Goal: Task Accomplishment & Management: Manage account settings

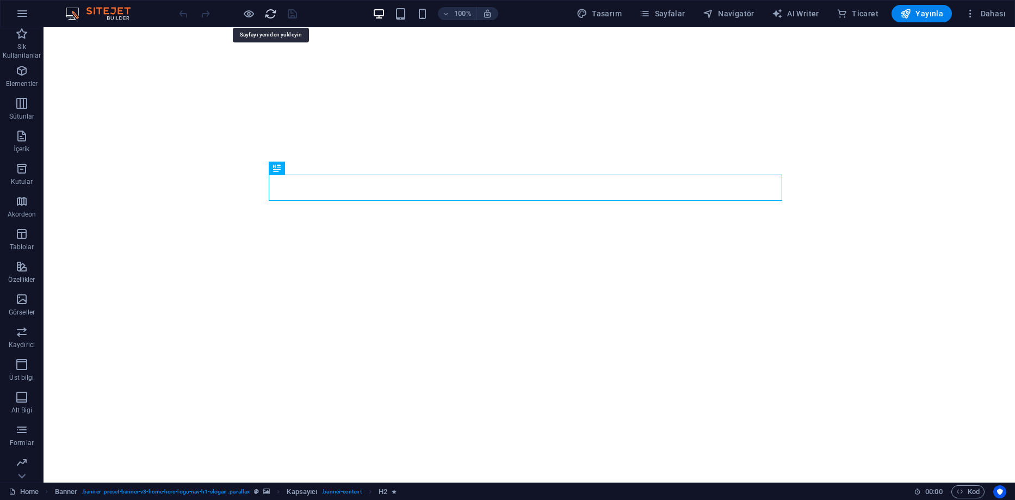
click at [265, 14] on icon "reload" at bounding box center [270, 14] width 13 height 13
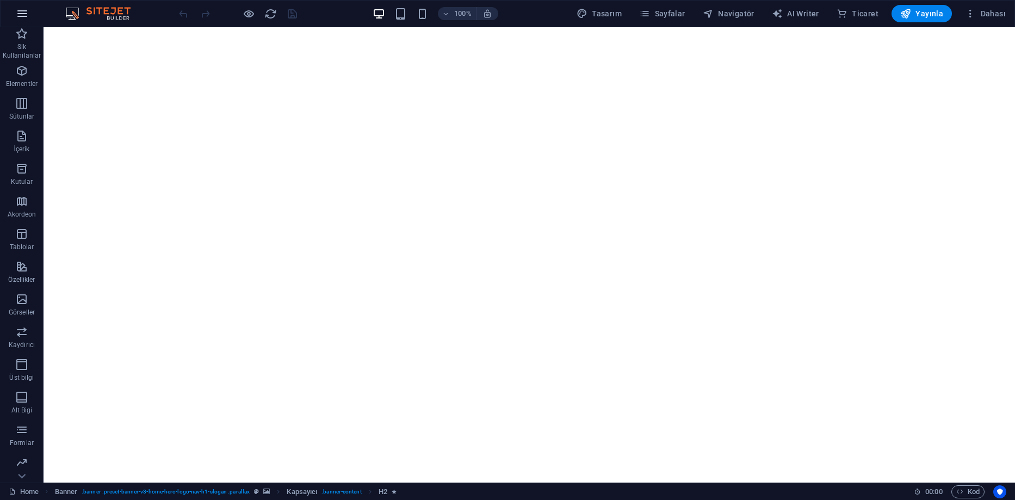
click at [17, 14] on icon "button" at bounding box center [22, 13] width 13 height 13
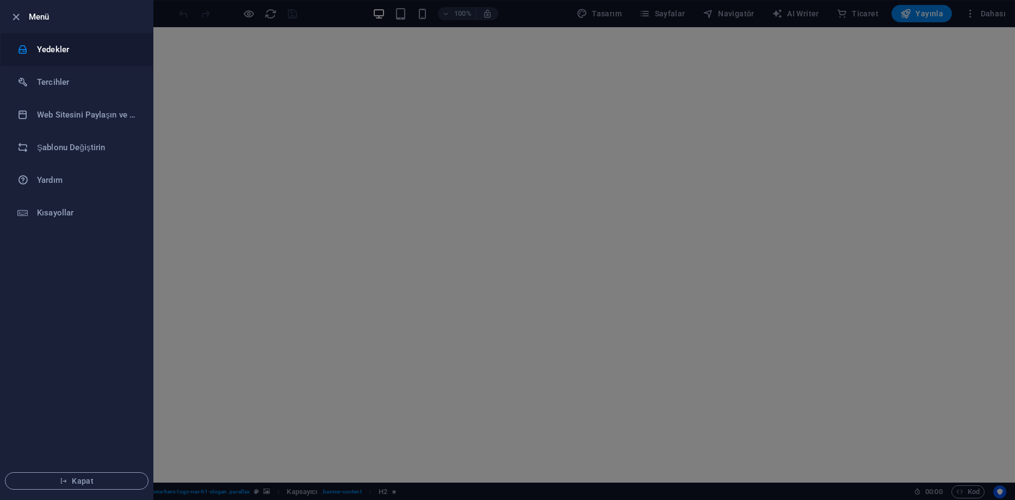
click at [45, 55] on h6 "Yedekler" at bounding box center [87, 49] width 101 height 13
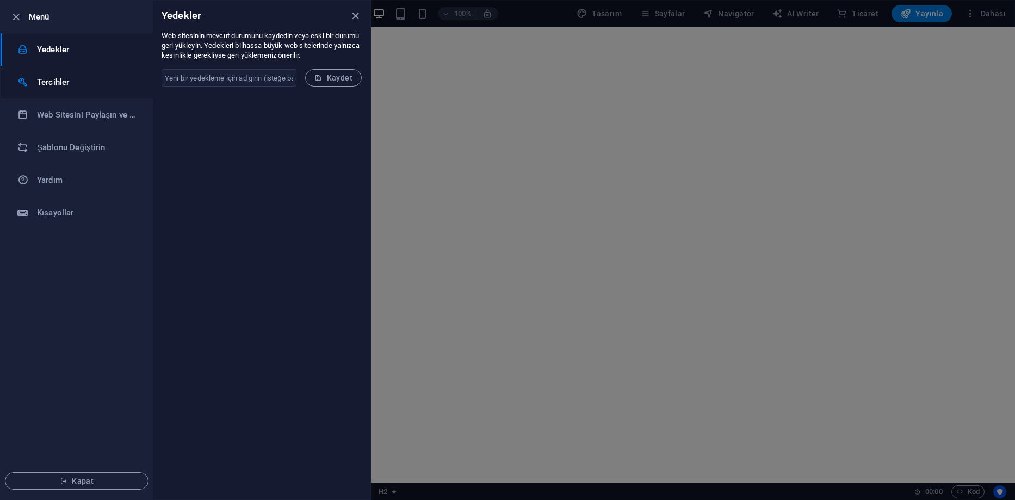
click at [104, 80] on h6 "Tercihler" at bounding box center [87, 82] width 101 height 13
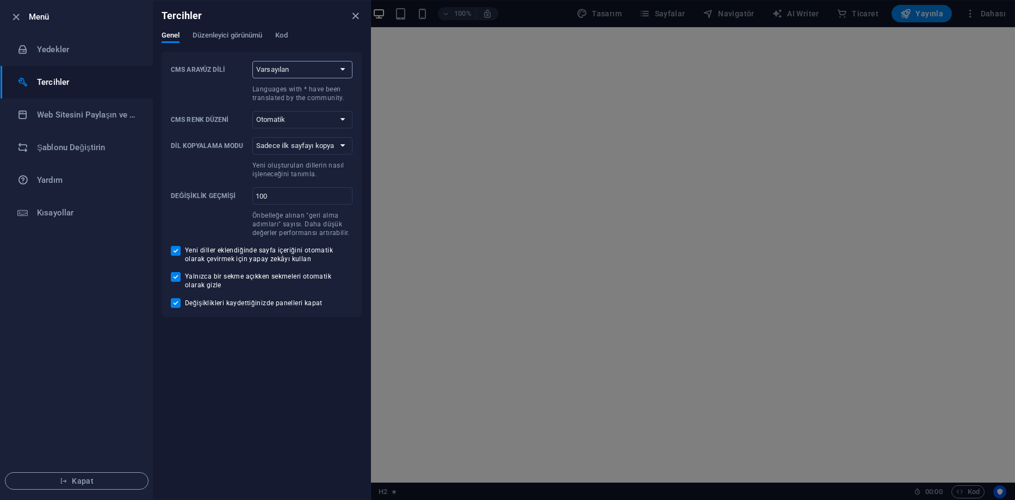
click at [261, 67] on select "Varsayılan Deutsch English Español Suomi* Français Magyar Italiano Nederlands P…" at bounding box center [302, 69] width 100 height 17
select select "tr"
click at [252, 61] on select "Varsayılan Deutsch English Español Suomi* Français Magyar Italiano Nederlands P…" at bounding box center [302, 69] width 100 height 17
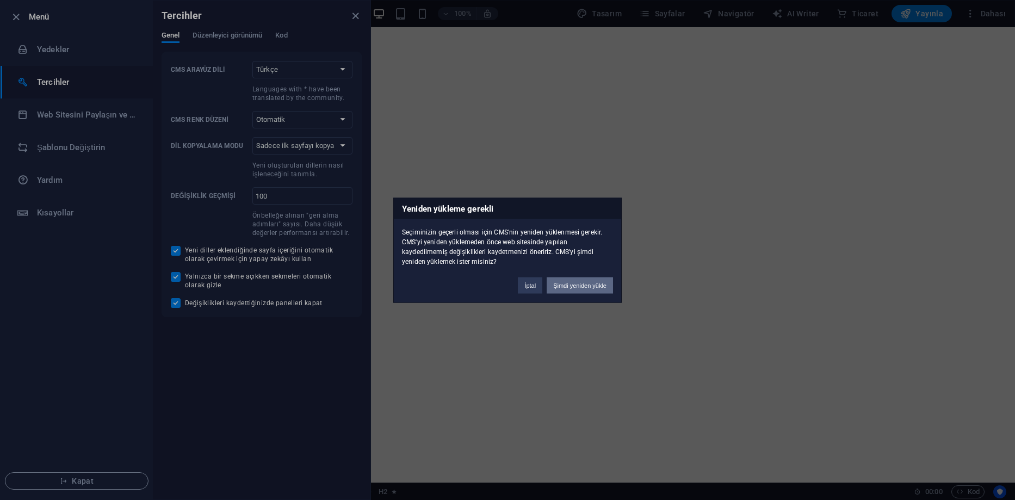
click at [578, 286] on button "Şimdi yeniden yükle" at bounding box center [580, 285] width 66 height 16
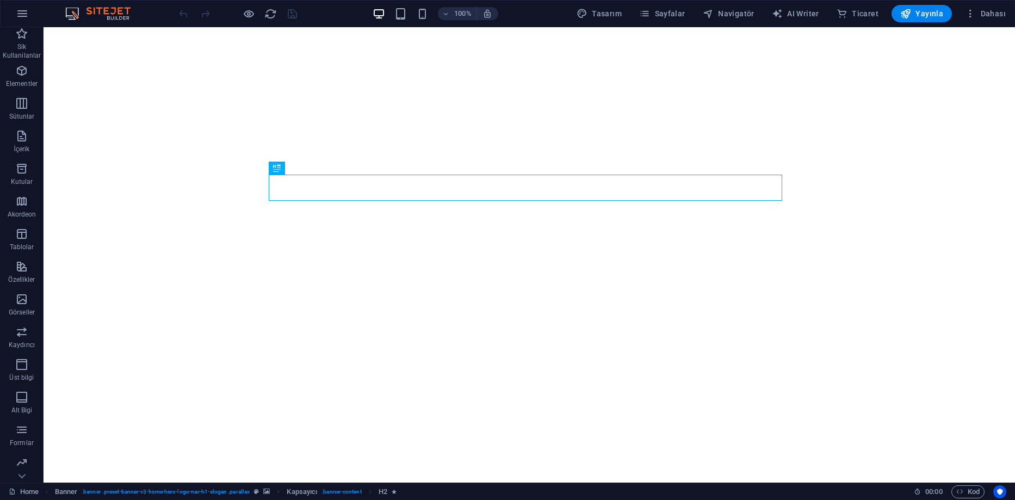
click at [605, 11] on span "Tasarım" at bounding box center [598, 13] width 45 height 11
select select "rem"
select select "200"
select select "px"
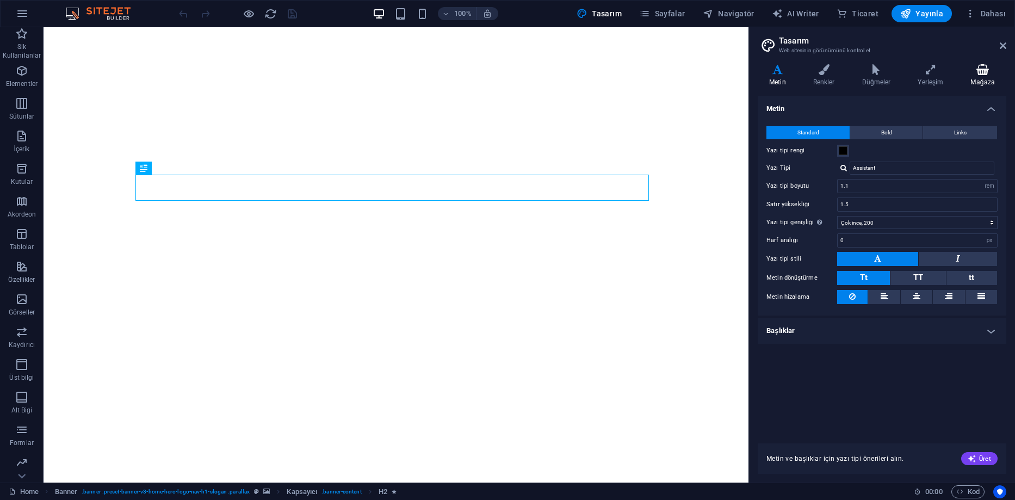
click at [981, 71] on icon at bounding box center [982, 69] width 47 height 11
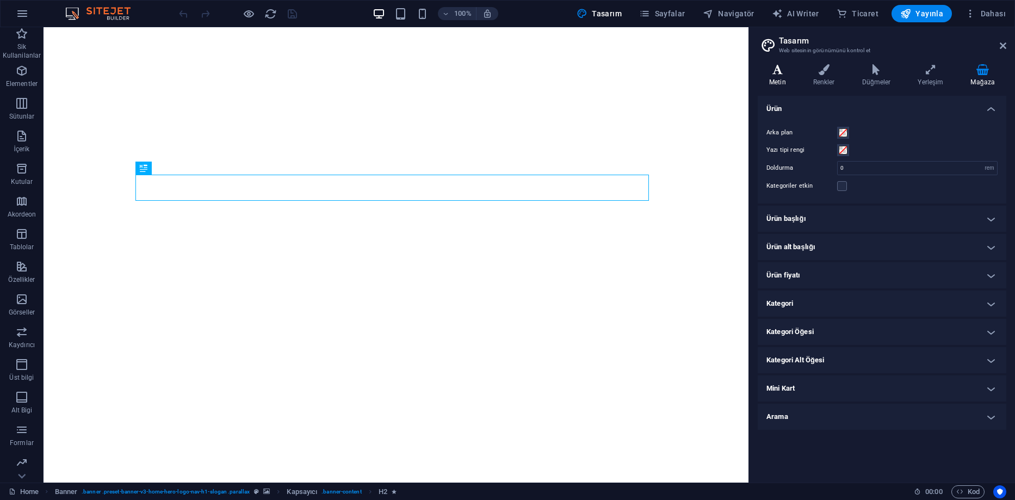
click at [780, 74] on icon at bounding box center [778, 69] width 40 height 11
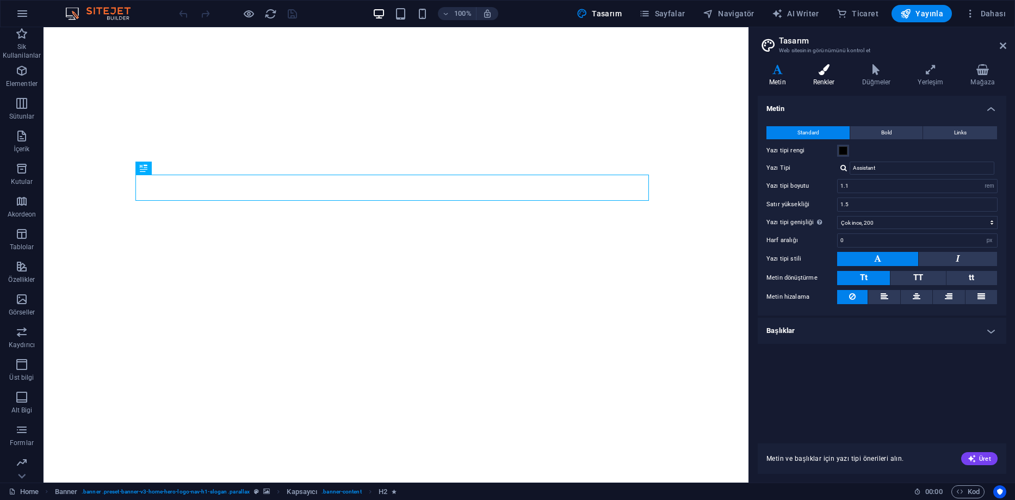
click at [825, 83] on h4 "Renkler" at bounding box center [826, 75] width 49 height 23
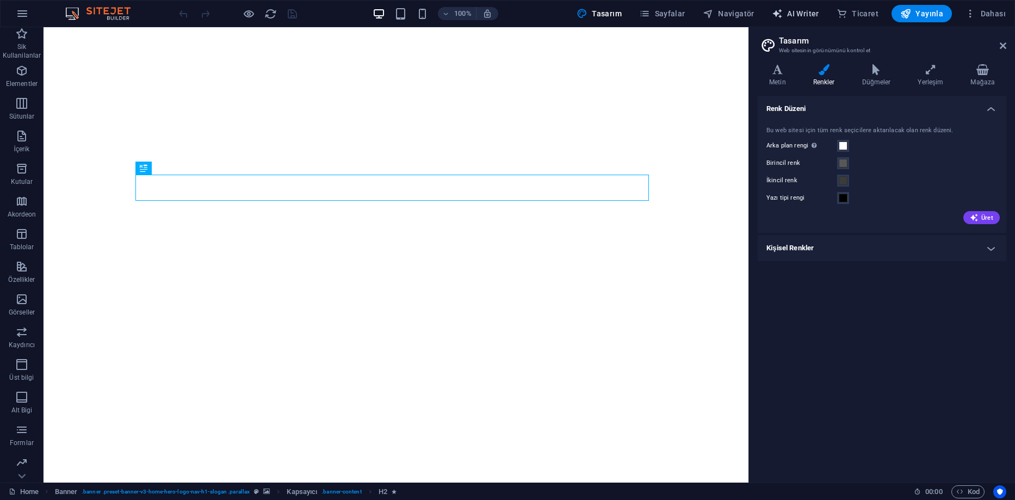
click at [812, 13] on span "AI Writer" at bounding box center [795, 13] width 47 height 11
select select "English"
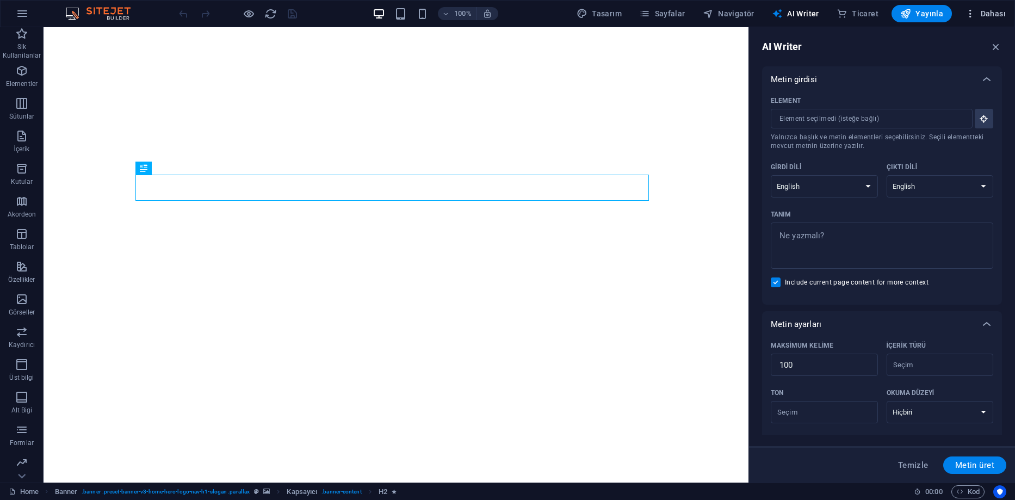
click at [985, 7] on button "Dahası" at bounding box center [984, 13] width 49 height 17
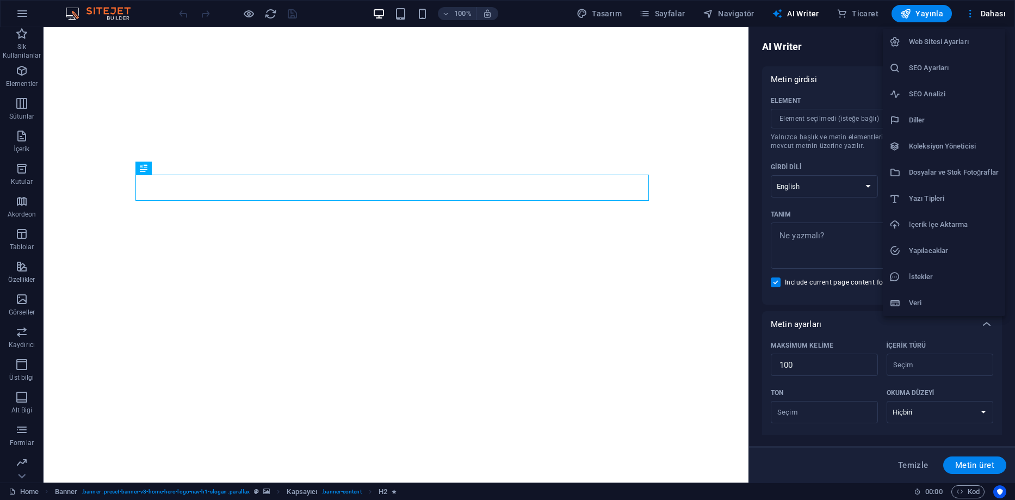
click at [980, 48] on h6 "Web Sitesi Ayarları" at bounding box center [954, 41] width 90 height 13
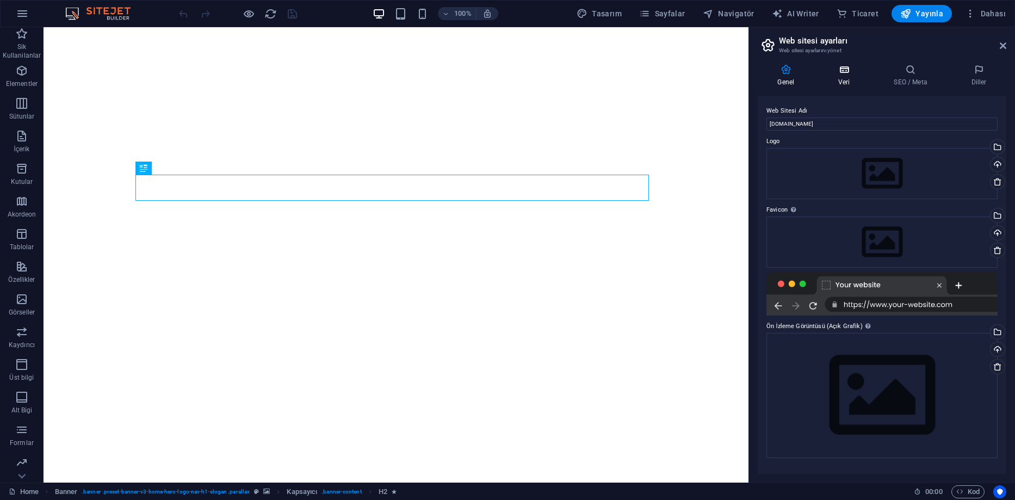
click at [852, 75] on h4 "Veri" at bounding box center [845, 75] width 55 height 23
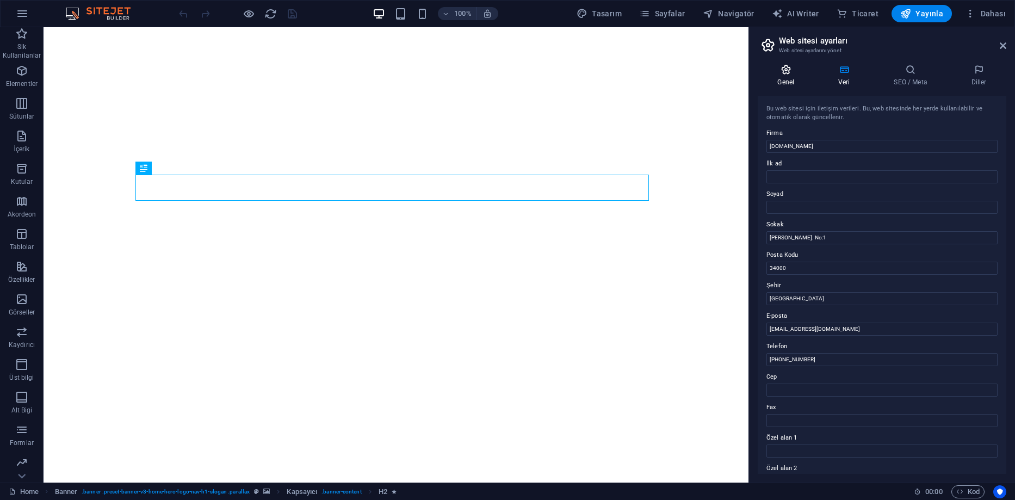
click at [785, 75] on icon at bounding box center [786, 69] width 57 height 11
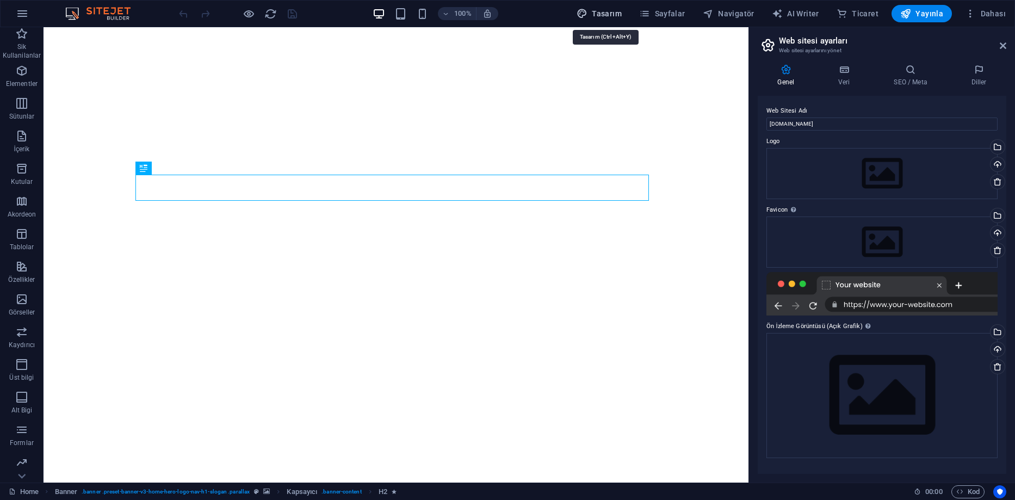
click at [601, 13] on span "Tasarım" at bounding box center [598, 13] width 45 height 11
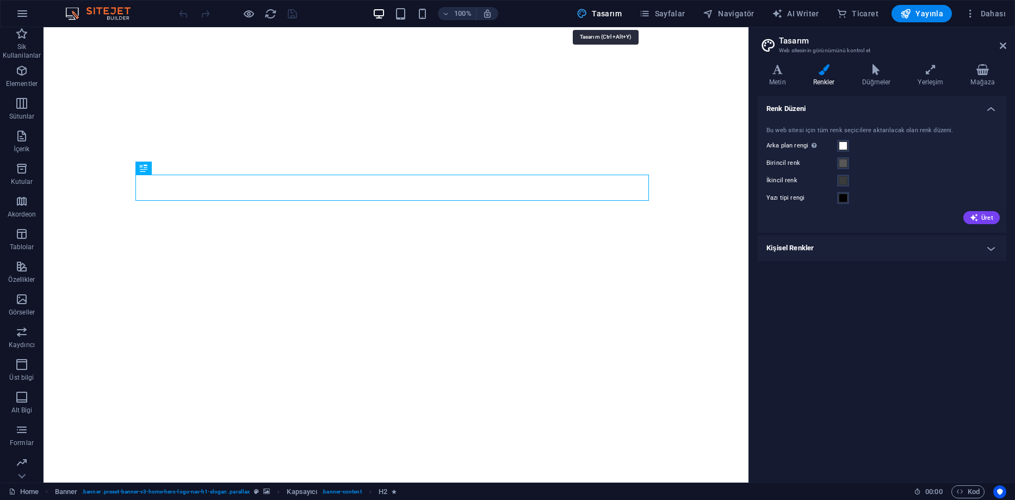
click at [597, 14] on span "Tasarım" at bounding box center [598, 13] width 45 height 11
click at [772, 71] on icon at bounding box center [778, 69] width 40 height 11
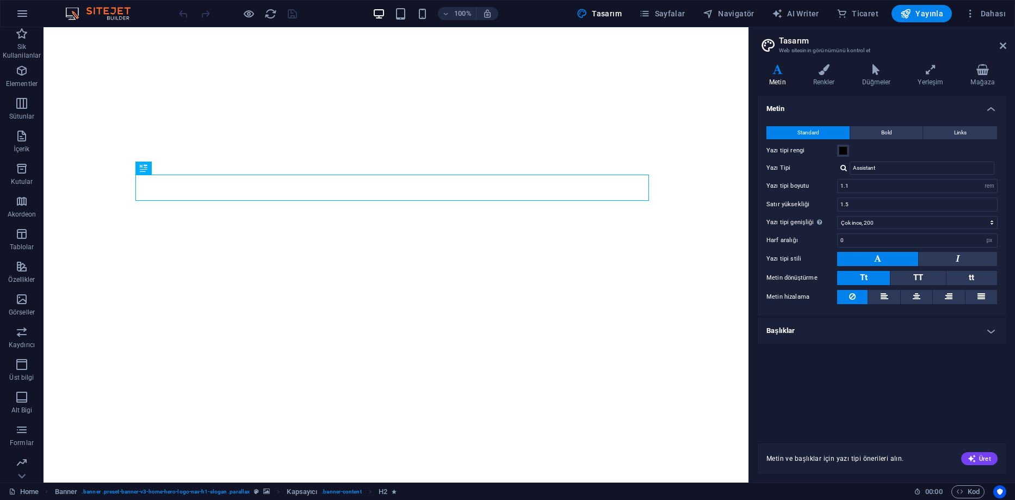
click at [1007, 41] on aside "Tasarım Web sitesinin görünümünü kontrol et Varyantlar Metin Renkler Düğmeler Y…" at bounding box center [881, 254] width 266 height 455
click at [1006, 41] on h2 "Tasarım" at bounding box center [892, 41] width 227 height 10
click at [1004, 44] on icon at bounding box center [1003, 45] width 7 height 9
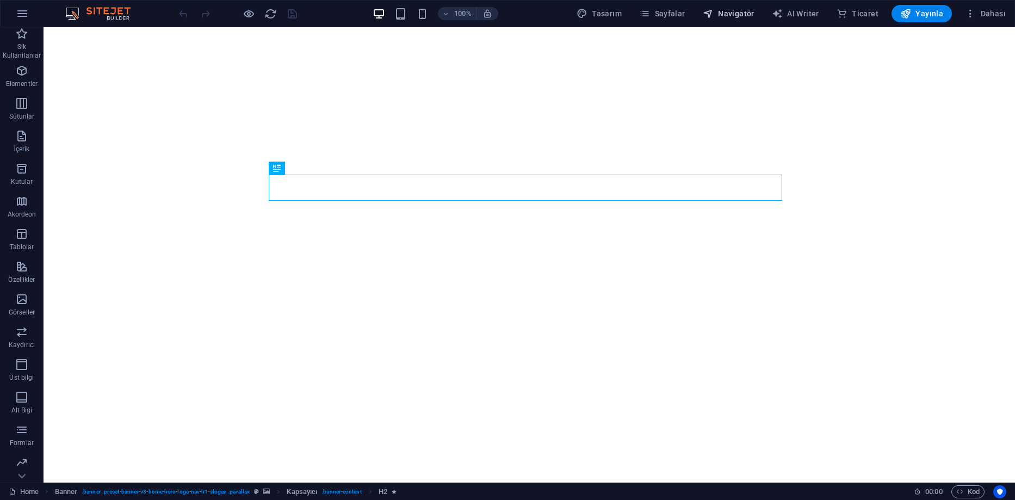
click at [748, 16] on span "Navigatör" at bounding box center [729, 13] width 52 height 11
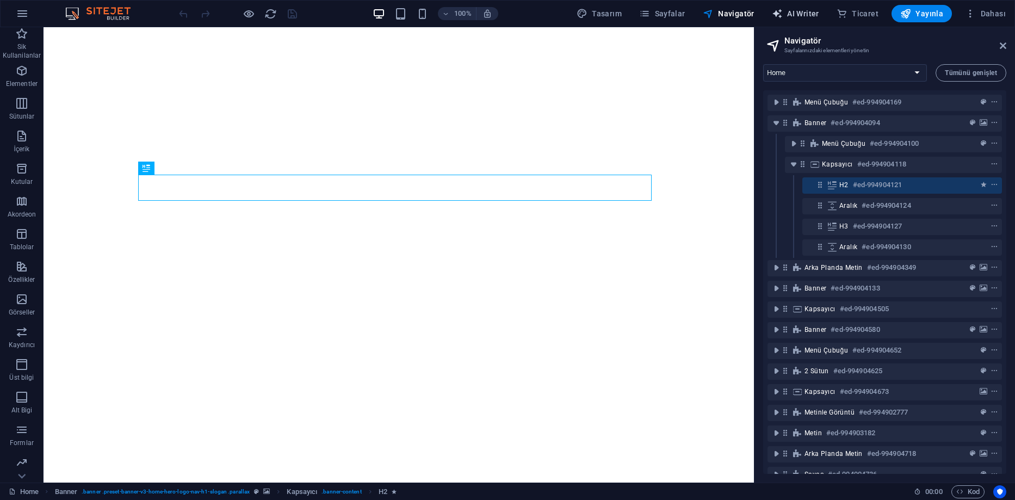
click at [804, 15] on span "AI Writer" at bounding box center [795, 13] width 47 height 11
select select "English"
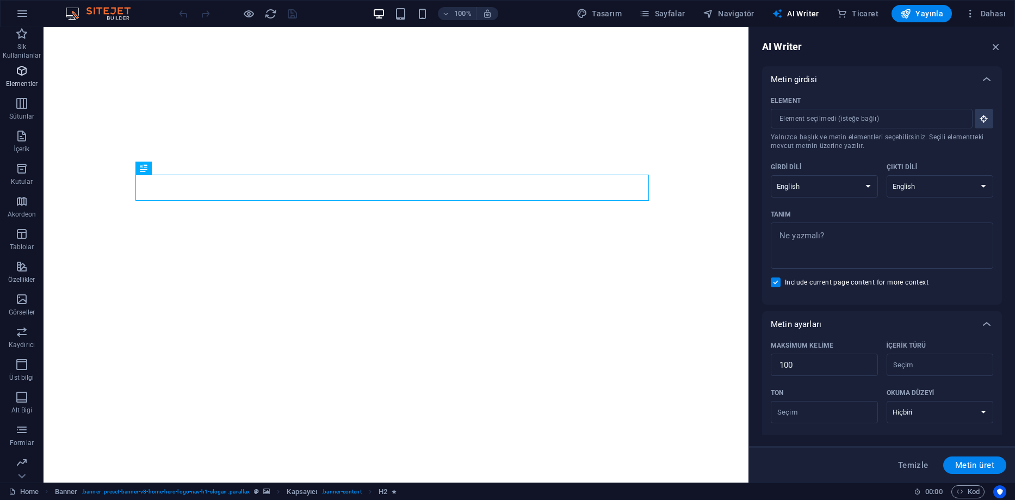
click at [26, 73] on icon "button" at bounding box center [21, 70] width 13 height 13
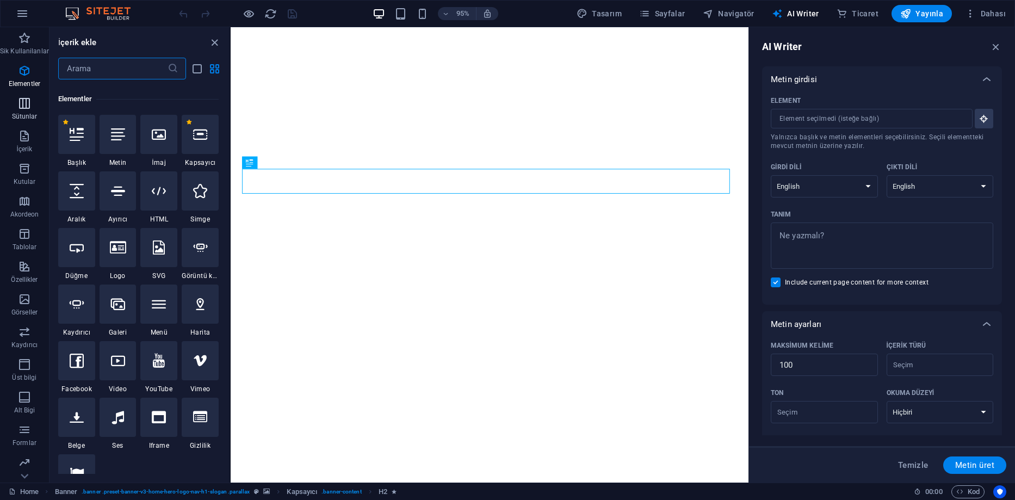
scroll to position [116, 0]
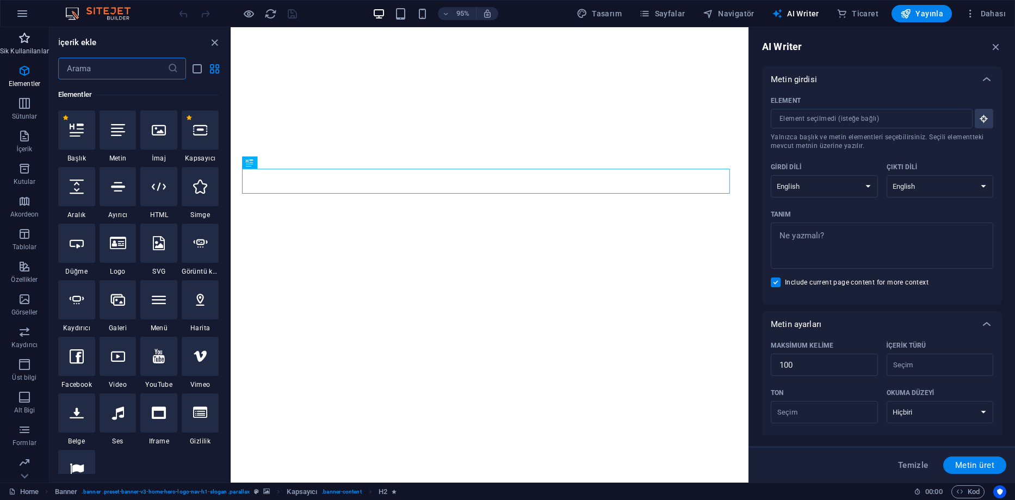
click at [24, 46] on span "Sik Kullanilanlar" at bounding box center [24, 45] width 49 height 26
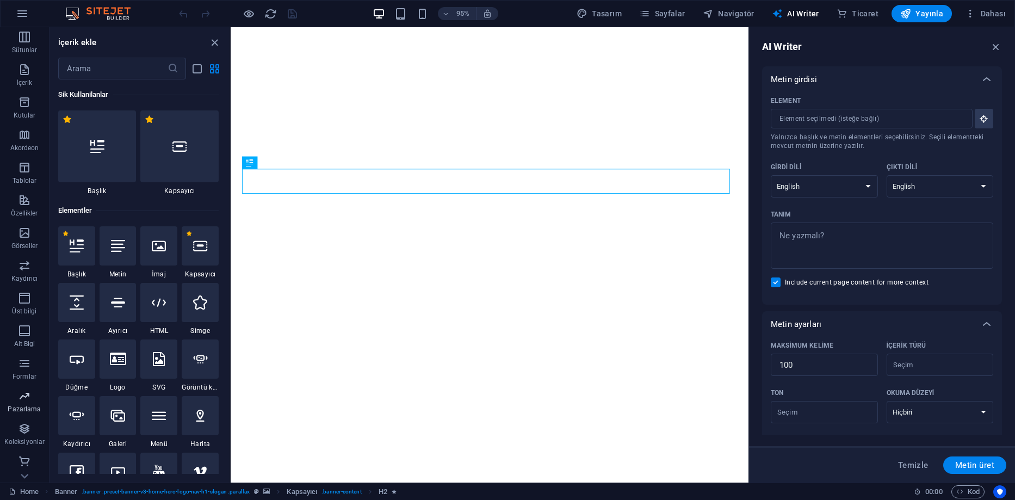
scroll to position [67, 0]
click at [27, 442] on p "Koleksiyonlar" at bounding box center [24, 441] width 40 height 9
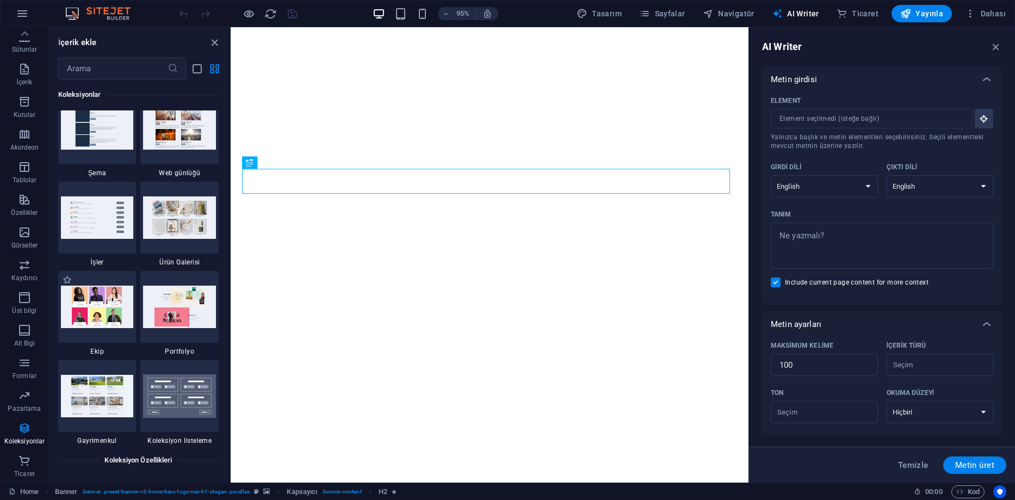
scroll to position [10064, 0]
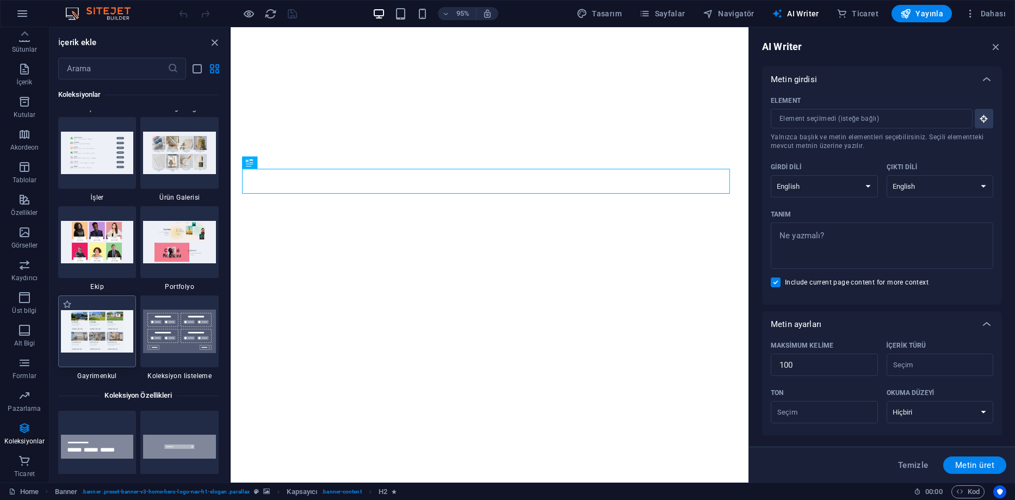
click at [100, 337] on div at bounding box center [97, 331] width 78 height 72
click at [100, 337] on img at bounding box center [97, 331] width 73 height 42
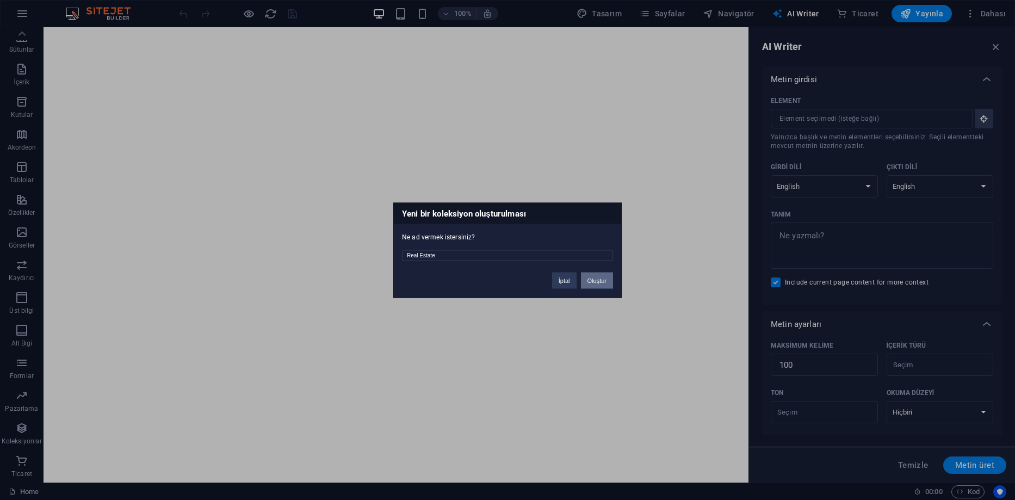
click at [592, 278] on button "Oluştur" at bounding box center [597, 280] width 32 height 16
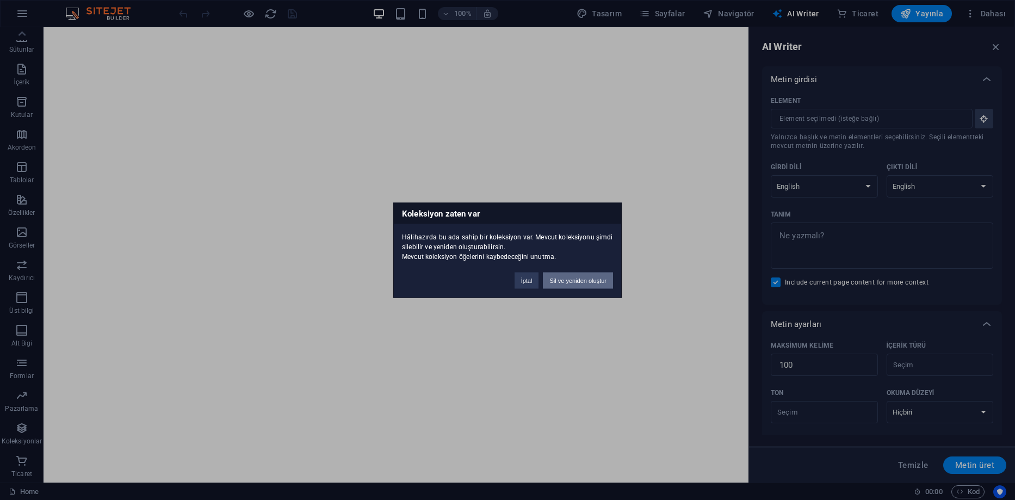
click at [584, 286] on button "Sil ve yeniden oluştur" at bounding box center [578, 280] width 70 height 16
click at [579, 284] on button "Sil ve yeniden oluştur" at bounding box center [578, 280] width 70 height 16
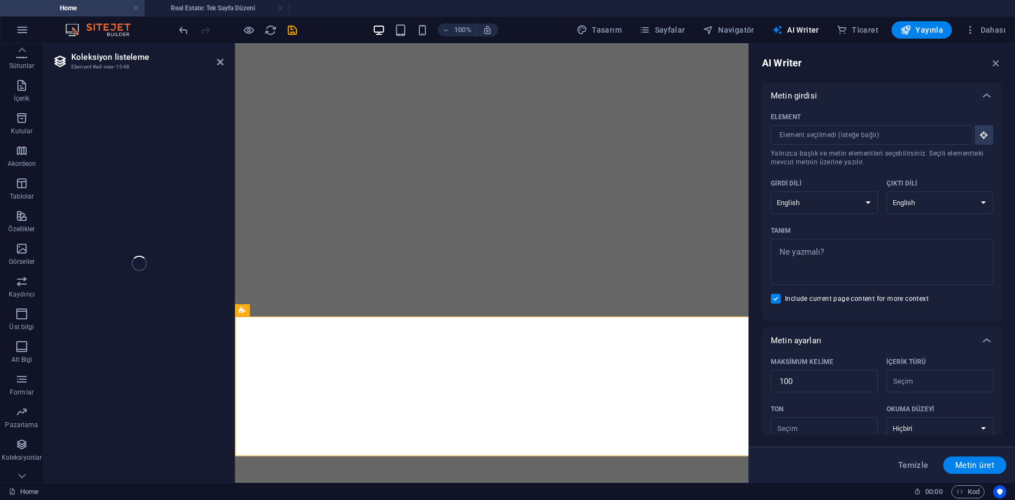
select select "68e114b32bf46ffec3039092"
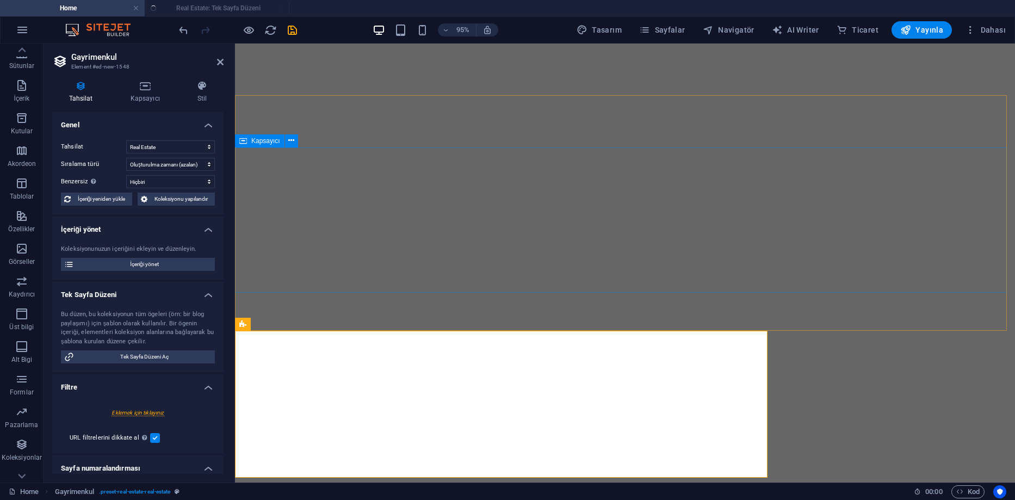
select select "createdAt_DESC"
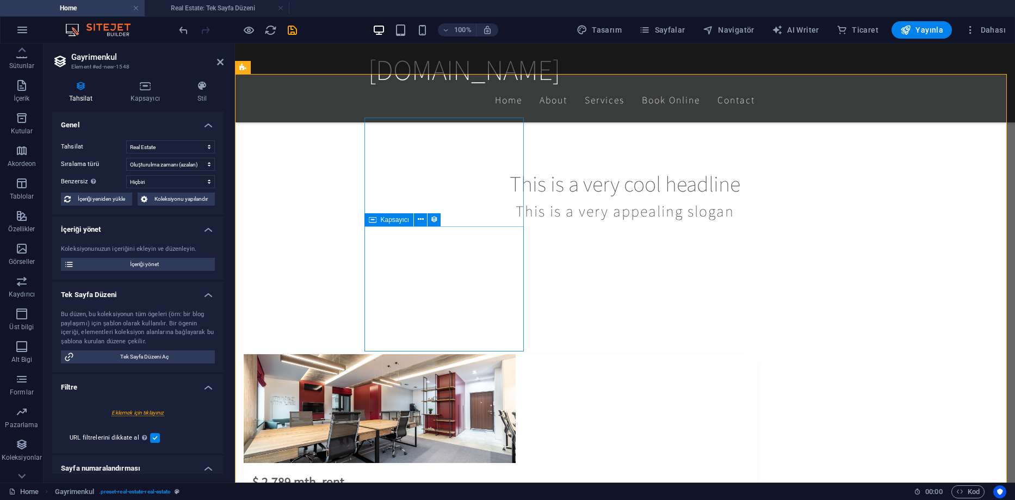
scroll to position [0, 0]
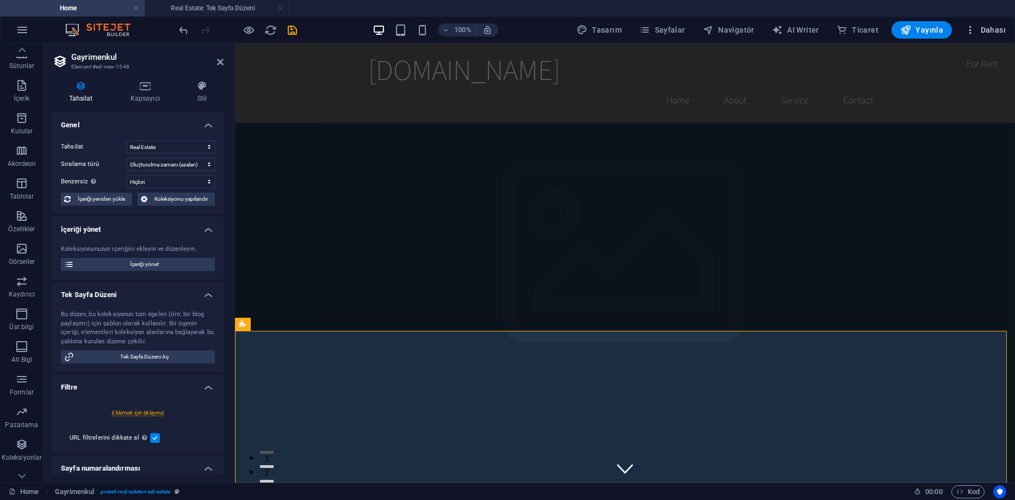
click at [990, 31] on span "Dahası" at bounding box center [985, 29] width 41 height 11
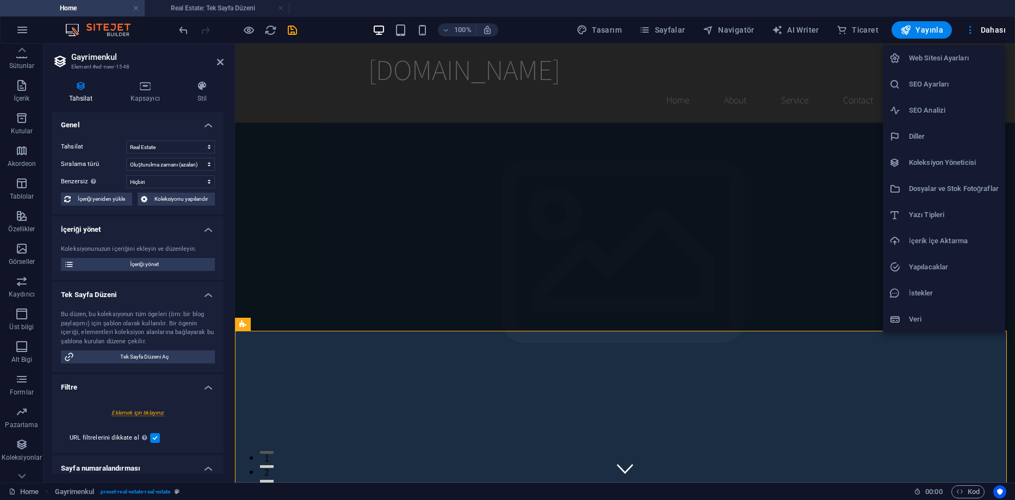
click at [481, 209] on div at bounding box center [507, 250] width 1015 height 500
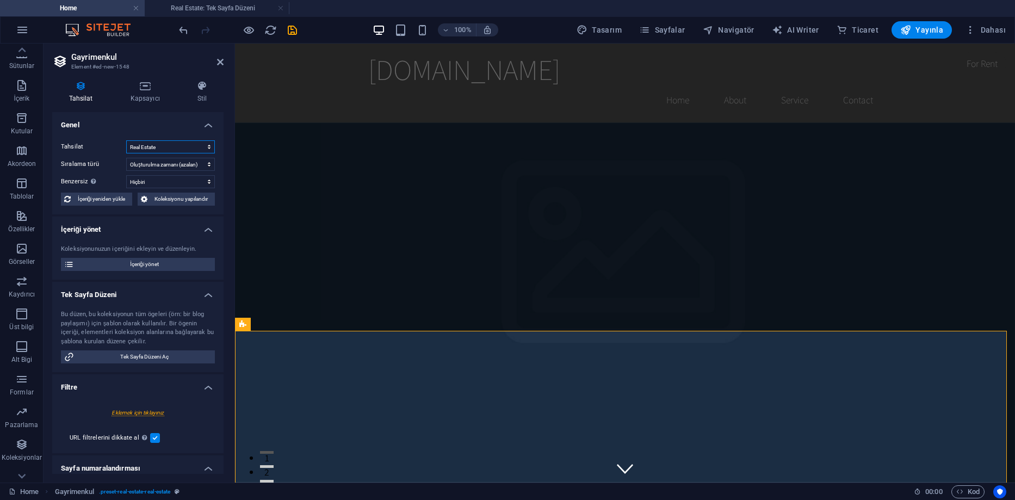
click at [147, 146] on select "Blog Jobs-1 Modules-1 New Collection Real Estate" at bounding box center [170, 146] width 89 height 13
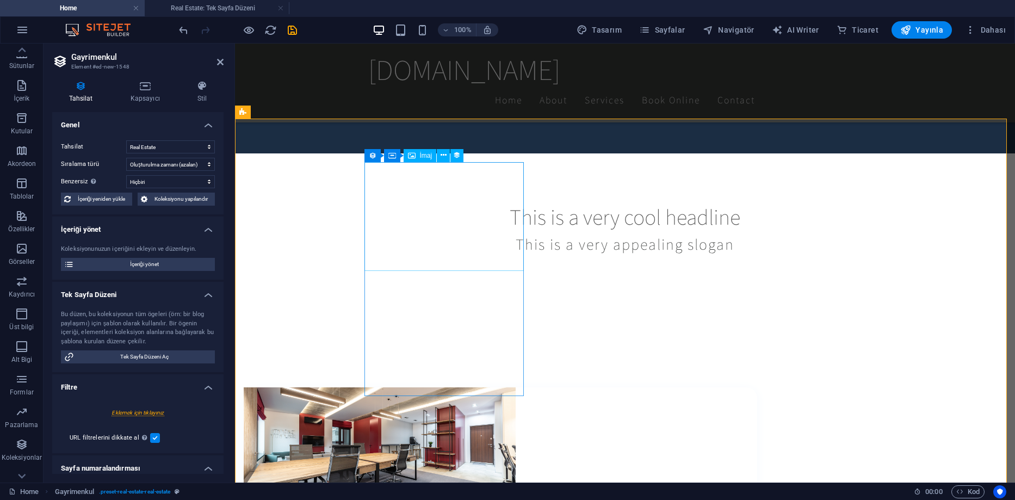
scroll to position [223, 0]
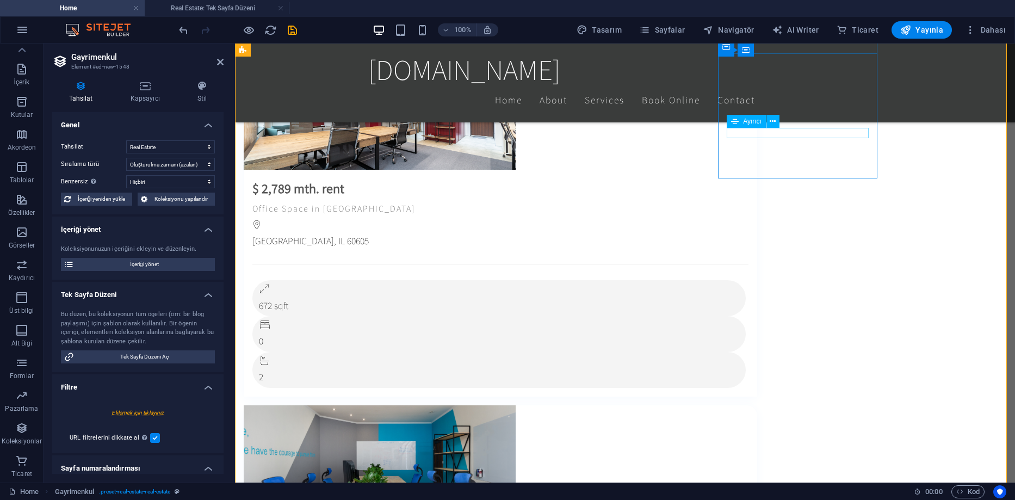
scroll to position [332, 0]
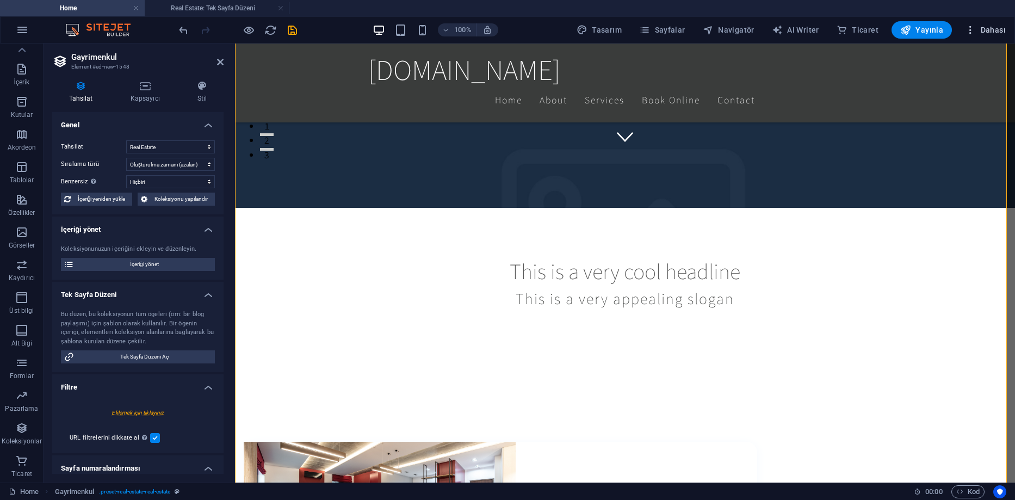
click at [986, 30] on span "Dahası" at bounding box center [985, 29] width 41 height 11
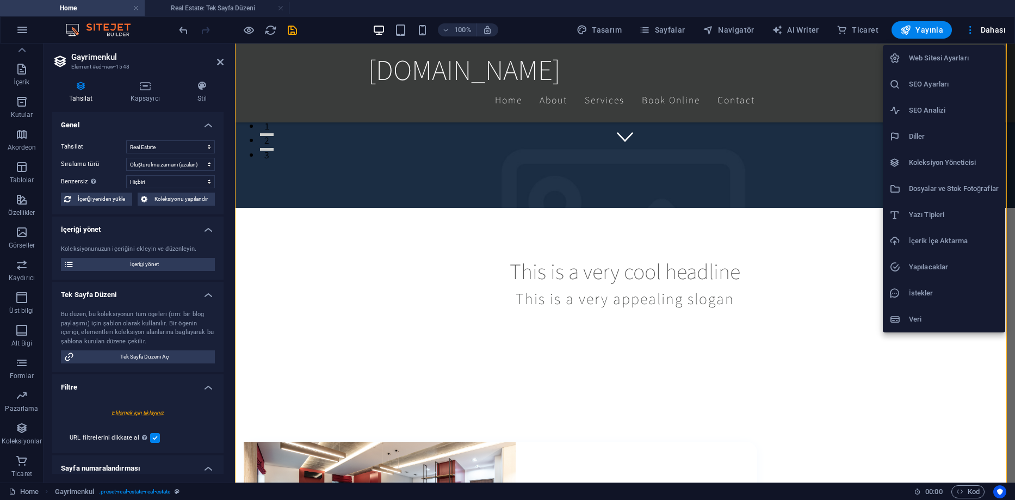
click at [953, 69] on li "Web Sitesi Ayarları" at bounding box center [944, 58] width 122 height 26
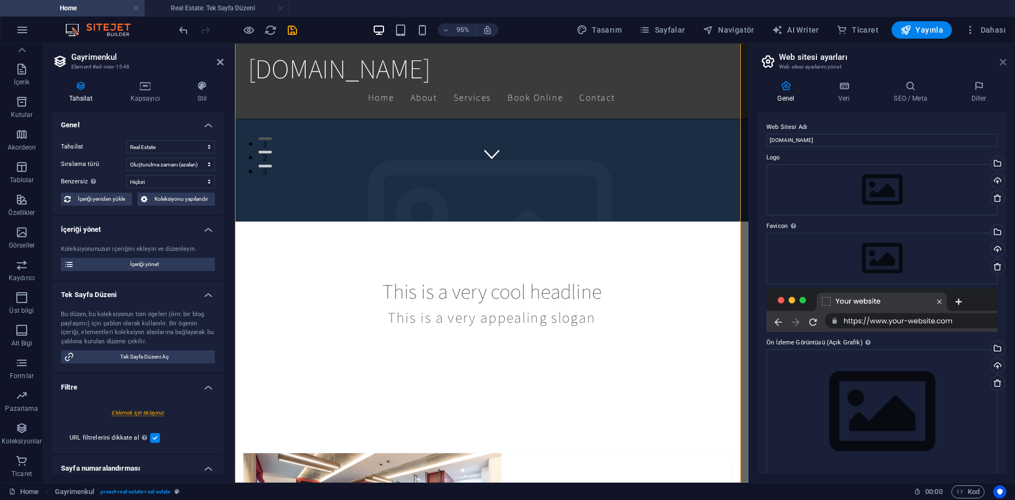
click at [1001, 60] on icon at bounding box center [1003, 62] width 7 height 9
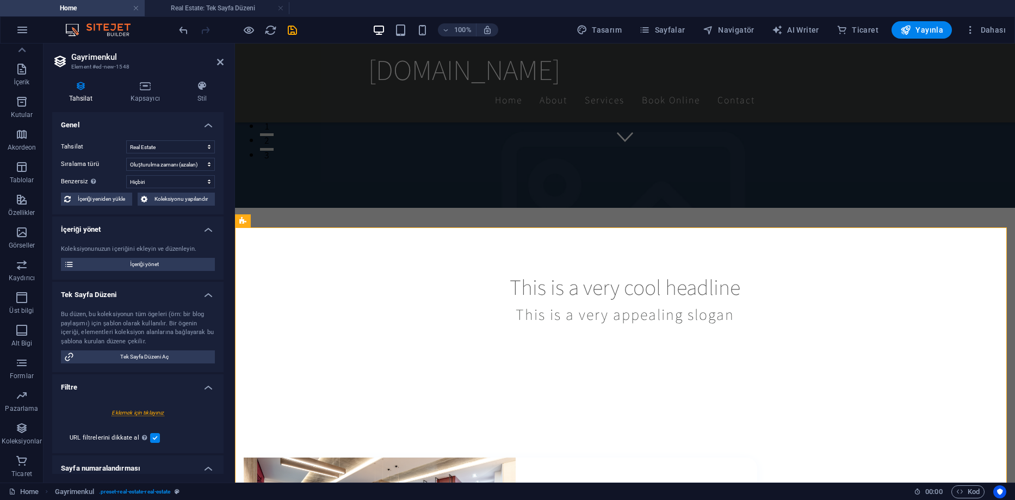
scroll to position [114, 0]
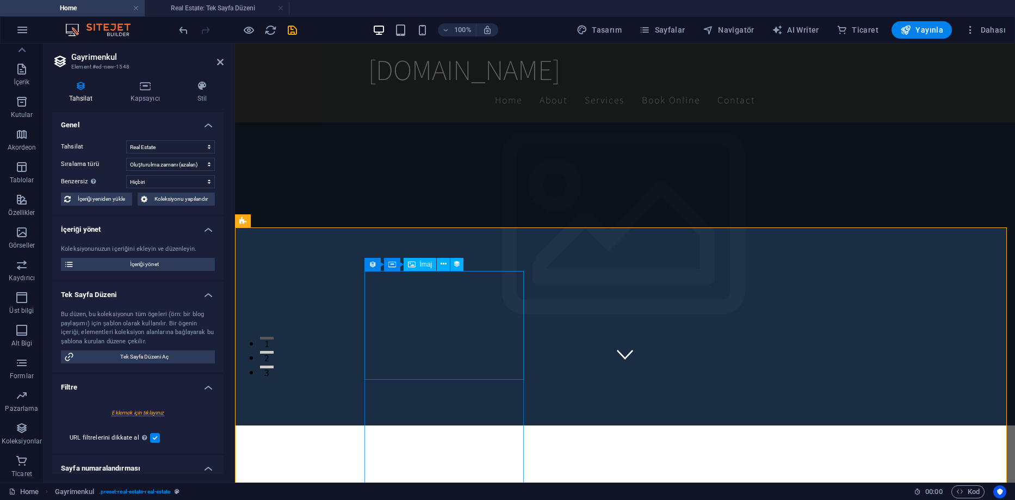
click at [439, 263] on button at bounding box center [443, 264] width 13 height 13
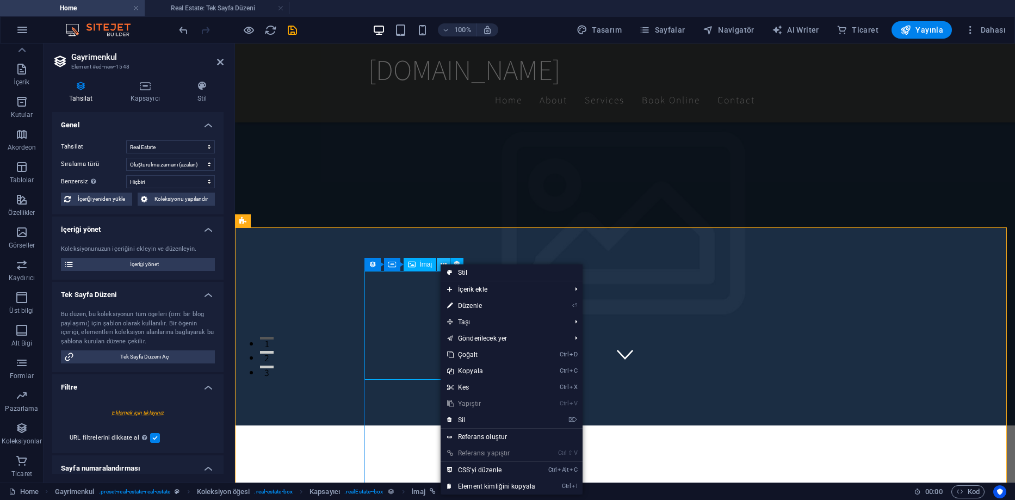
click at [439, 263] on button at bounding box center [443, 264] width 13 height 13
click at [155, 493] on span ". preset-real-estate-real-estate" at bounding box center [135, 491] width 72 height 13
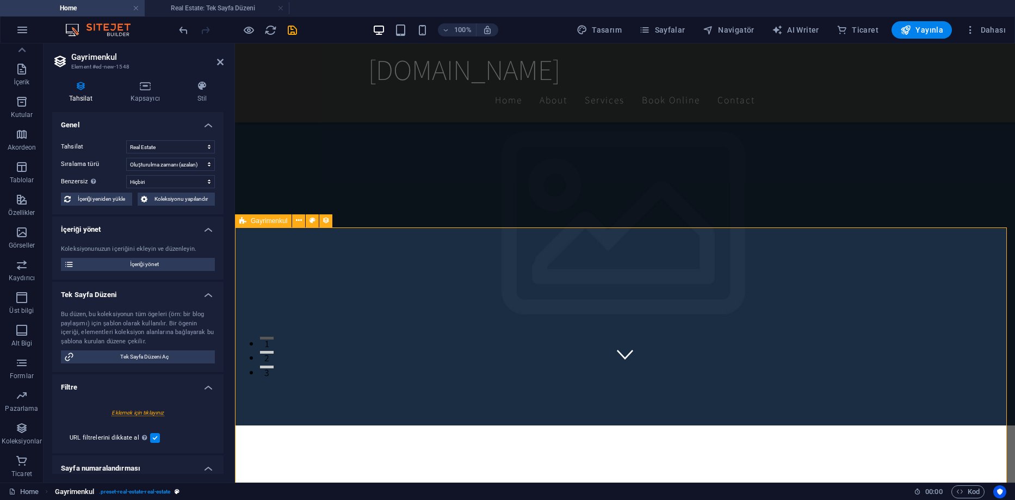
click at [153, 491] on span ". preset-real-estate-real-estate" at bounding box center [135, 491] width 72 height 13
click at [296, 215] on icon at bounding box center [299, 220] width 6 height 11
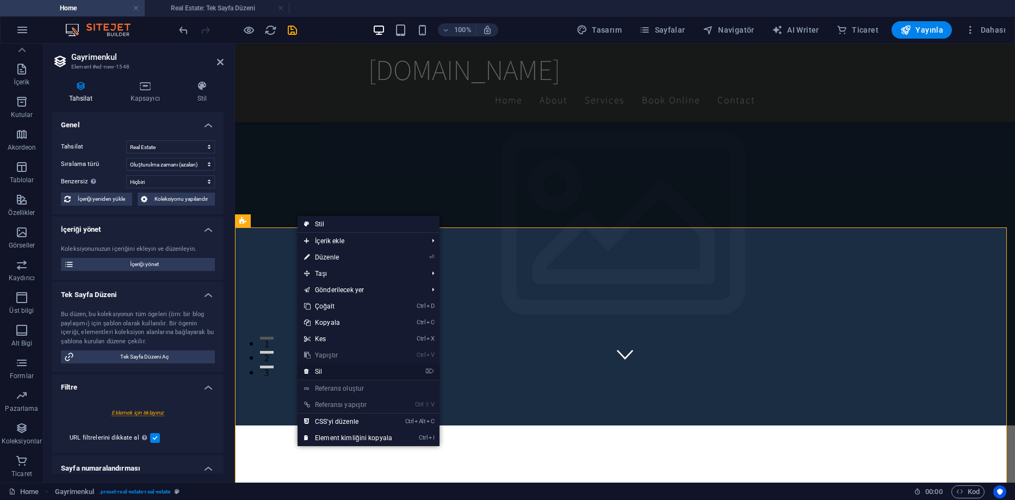
click at [314, 370] on link "⌦ Sil" at bounding box center [347, 371] width 101 height 16
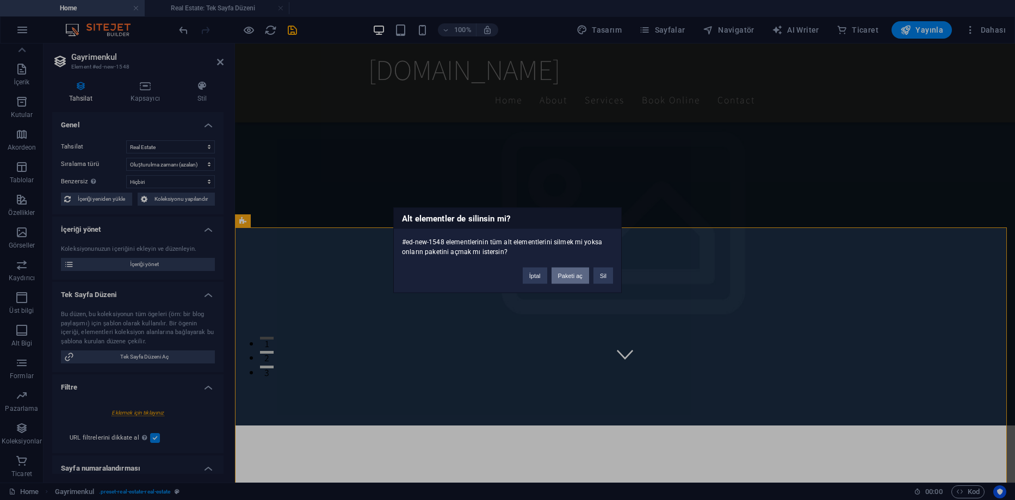
click at [578, 276] on button "Paketi aç" at bounding box center [570, 275] width 38 height 16
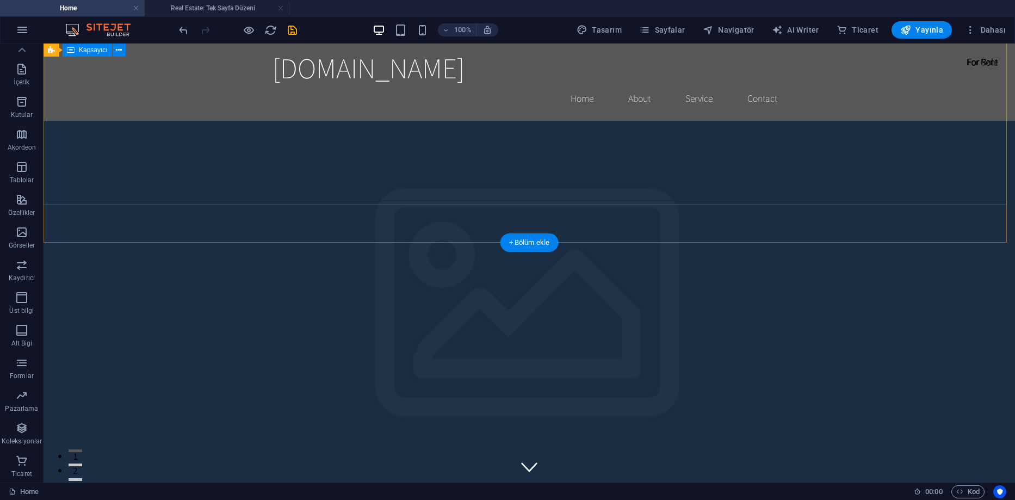
scroll to position [0, 0]
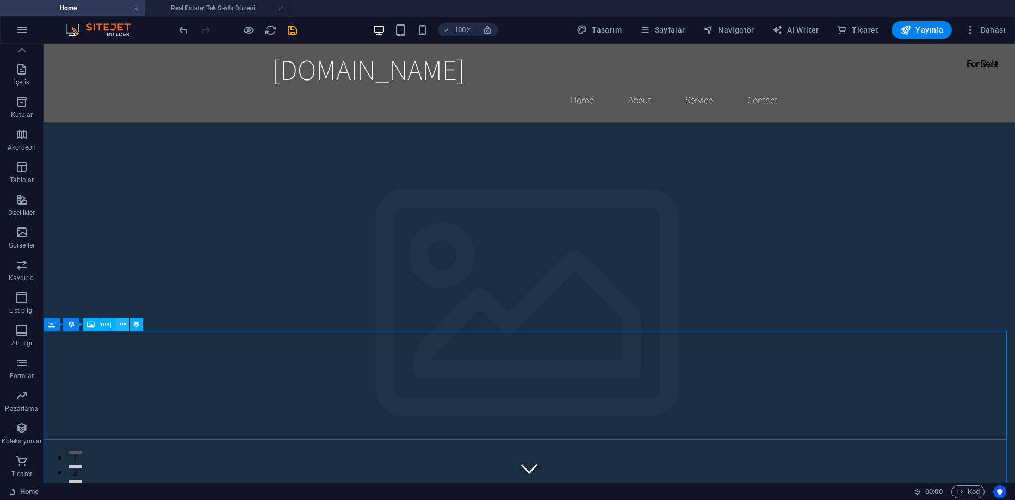
click at [122, 325] on icon at bounding box center [123, 324] width 6 height 11
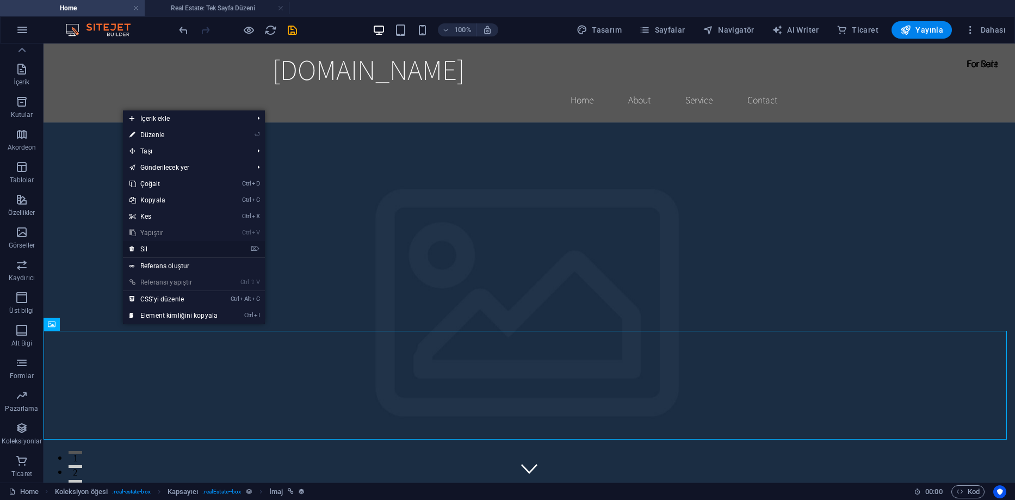
click at [149, 251] on link "⌦ Sil" at bounding box center [173, 249] width 101 height 16
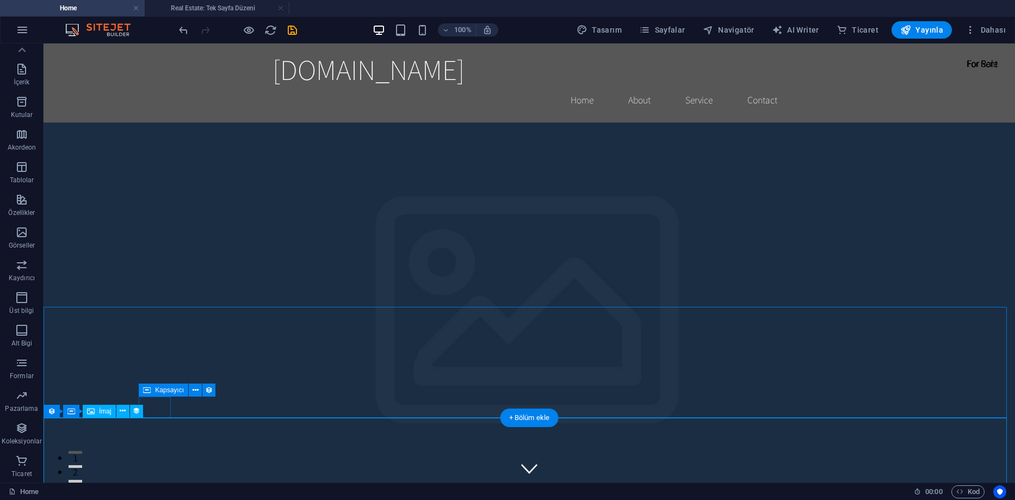
scroll to position [54, 0]
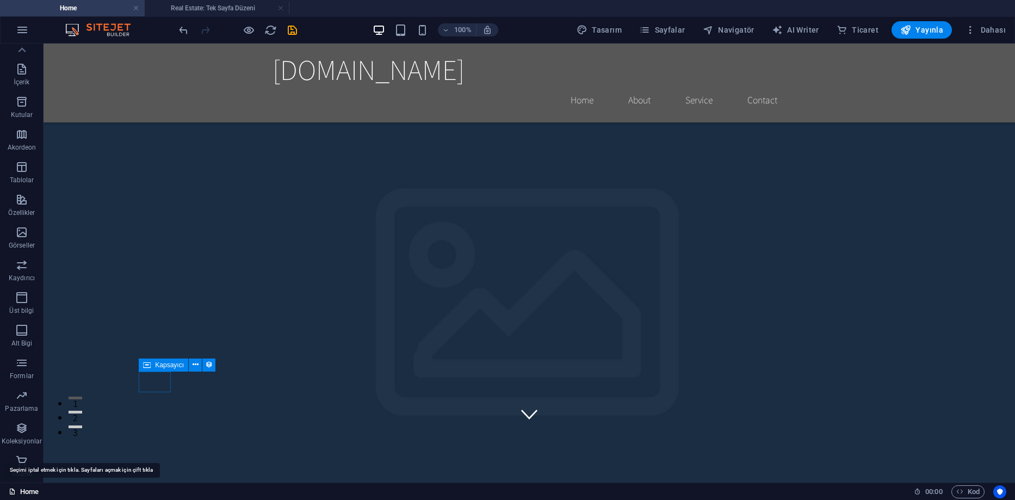
click at [30, 491] on link "Home" at bounding box center [24, 491] width 30 height 13
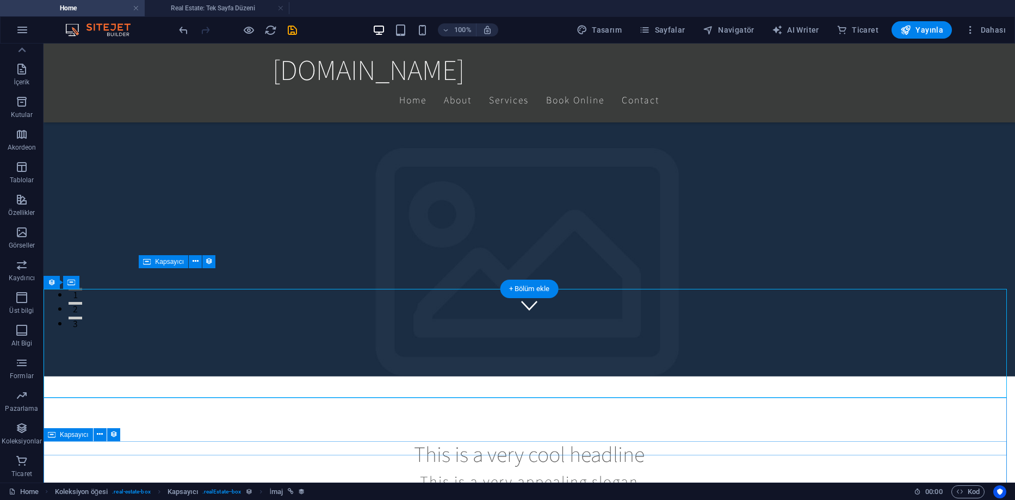
scroll to position [0, 0]
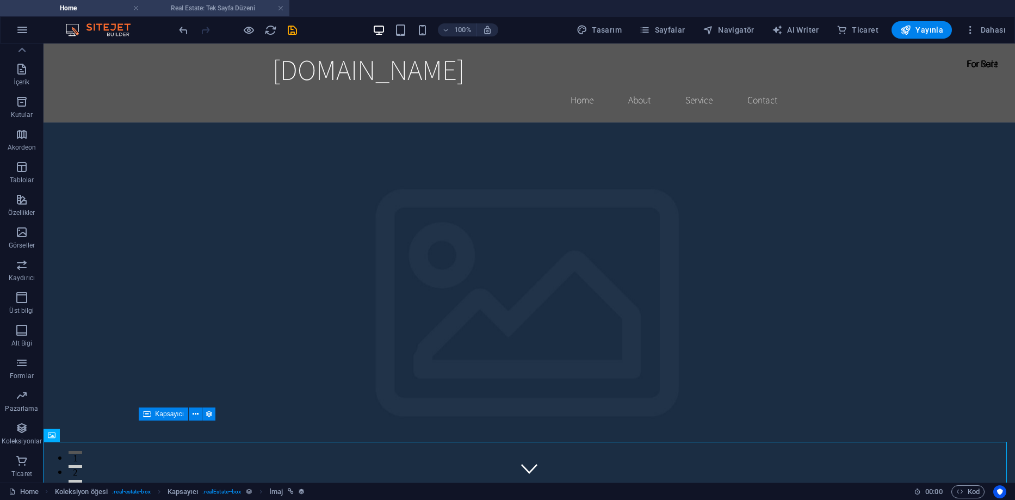
click at [247, 8] on h4 "Real Estate: Tek Sayfa Düzeni" at bounding box center [217, 8] width 145 height 12
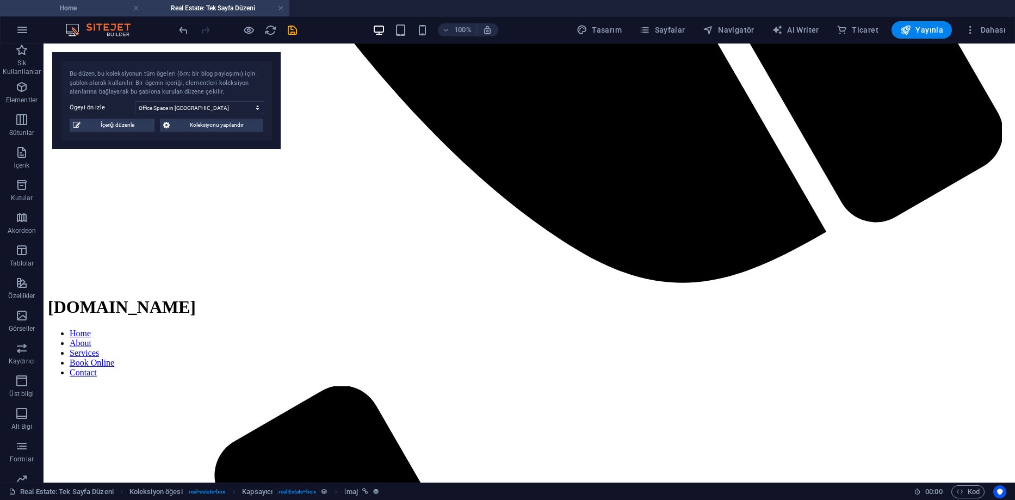
scroll to position [2398, 0]
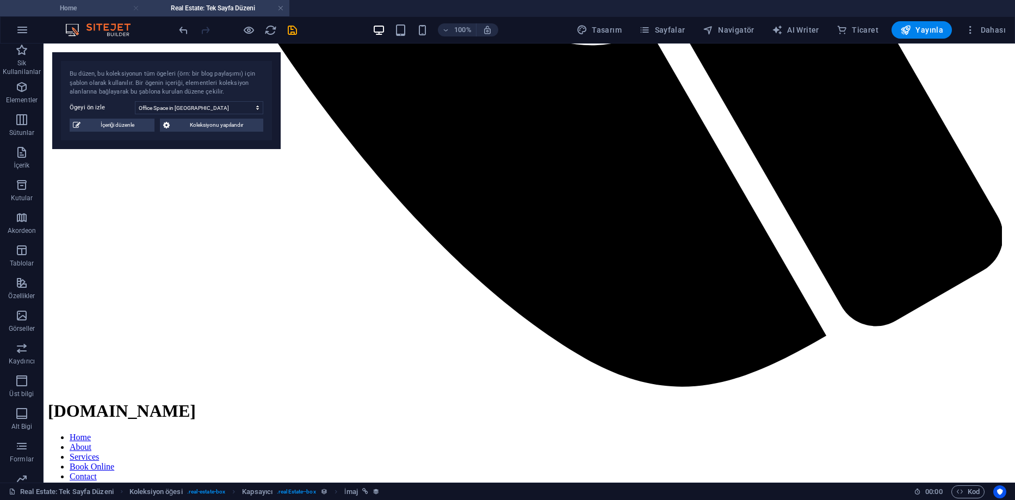
click at [134, 9] on link at bounding box center [136, 8] width 7 height 10
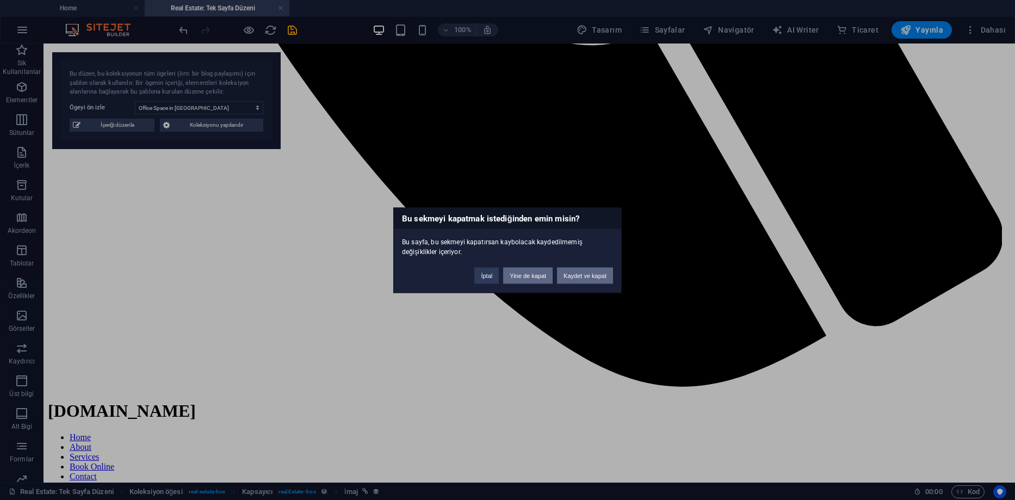
scroll to position [2502, 0]
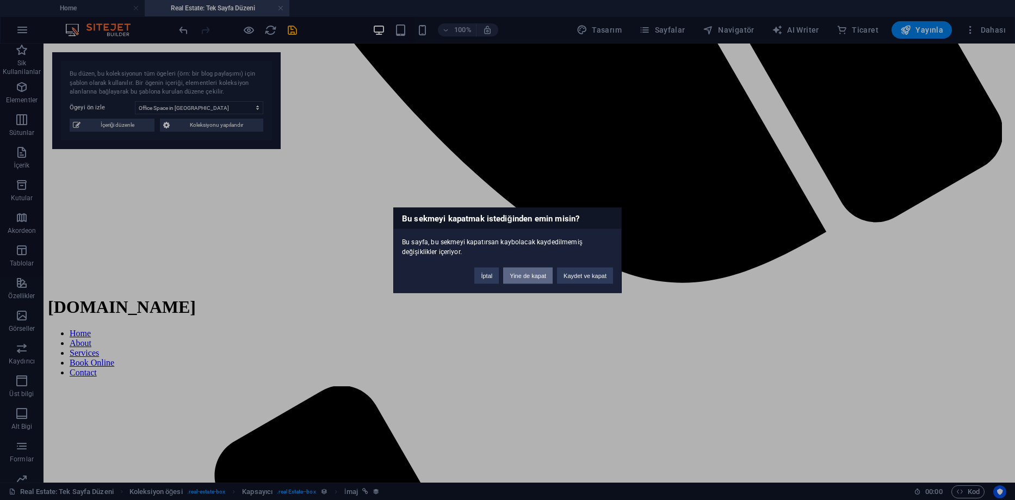
click at [529, 278] on button "Yine de kapat" at bounding box center [527, 275] width 49 height 16
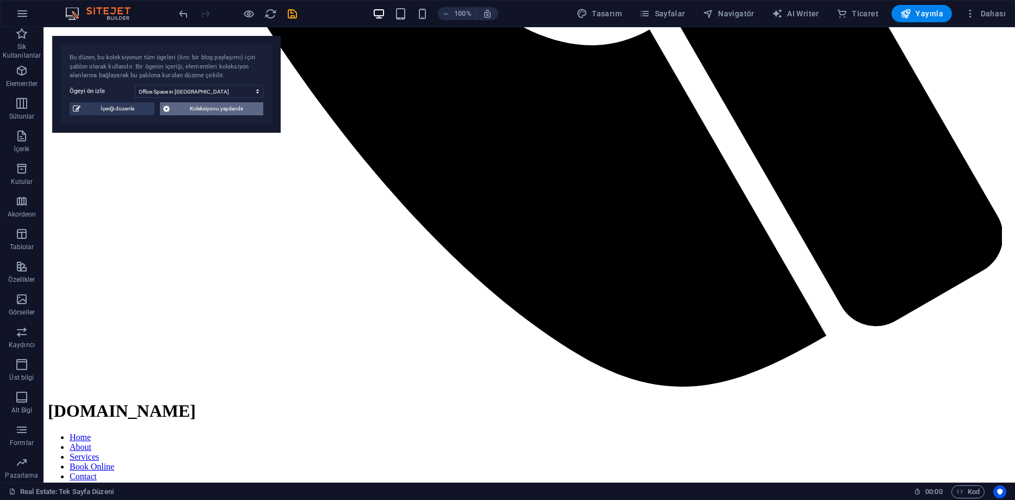
scroll to position [2486, 0]
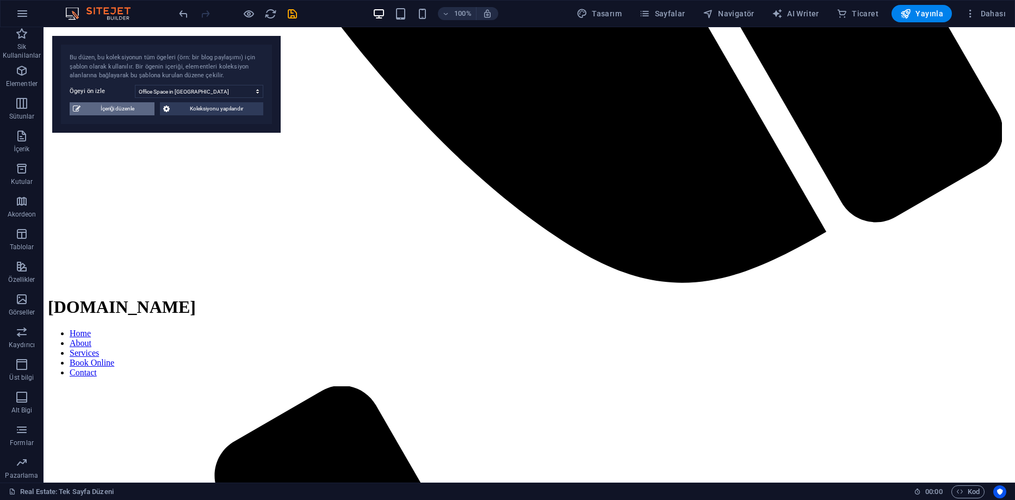
click at [137, 109] on span "İçeriği düzenle" at bounding box center [117, 108] width 67 height 13
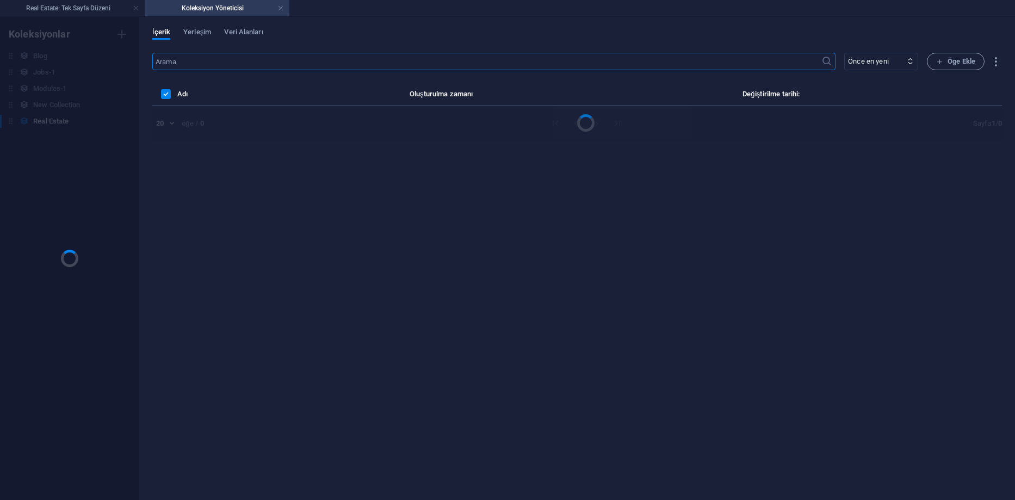
scroll to position [0, 0]
select select "Office"
select select "For Rent"
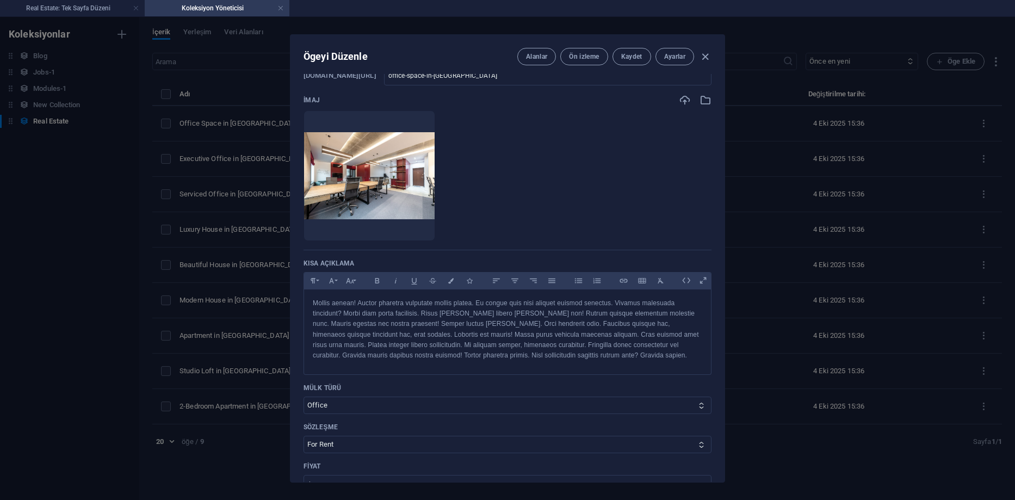
scroll to position [54, 0]
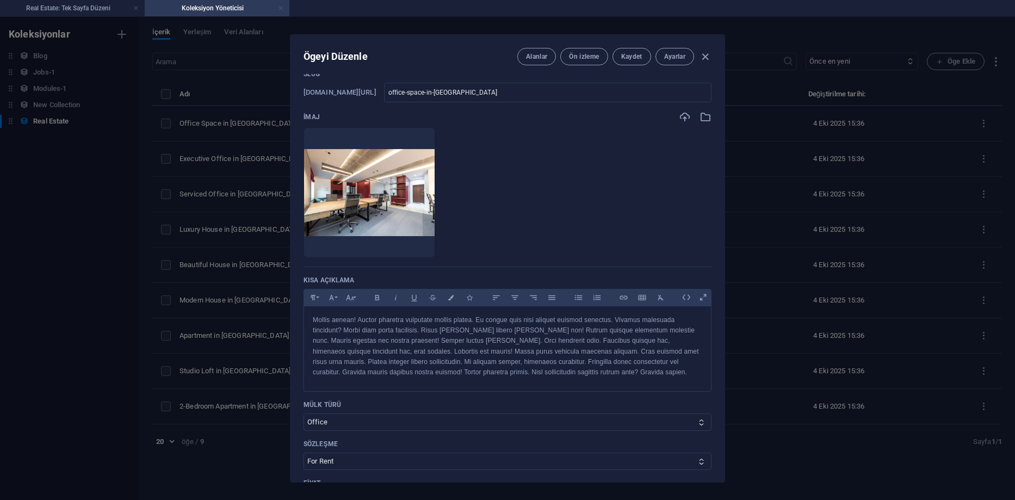
click at [283, 8] on link at bounding box center [280, 8] width 7 height 10
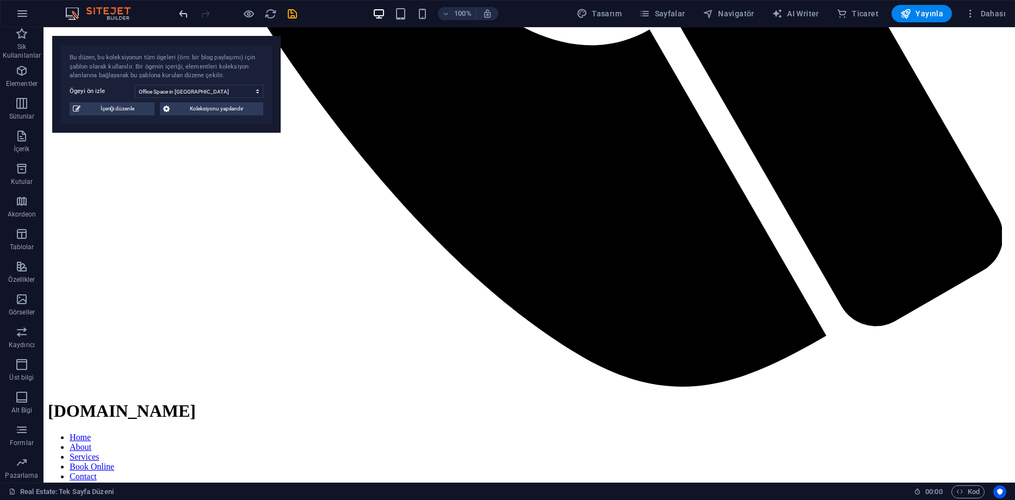
click at [180, 11] on icon "undo" at bounding box center [183, 14] width 13 height 13
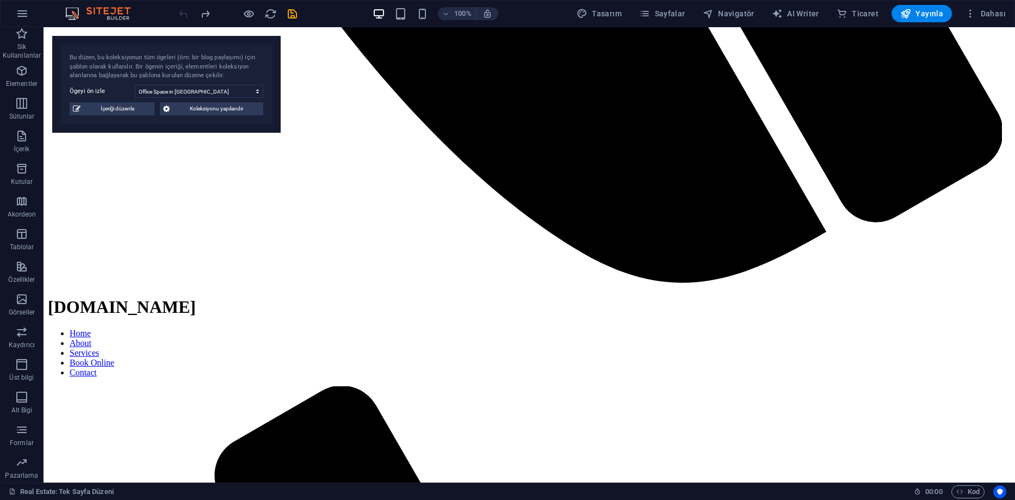
scroll to position [2382, 0]
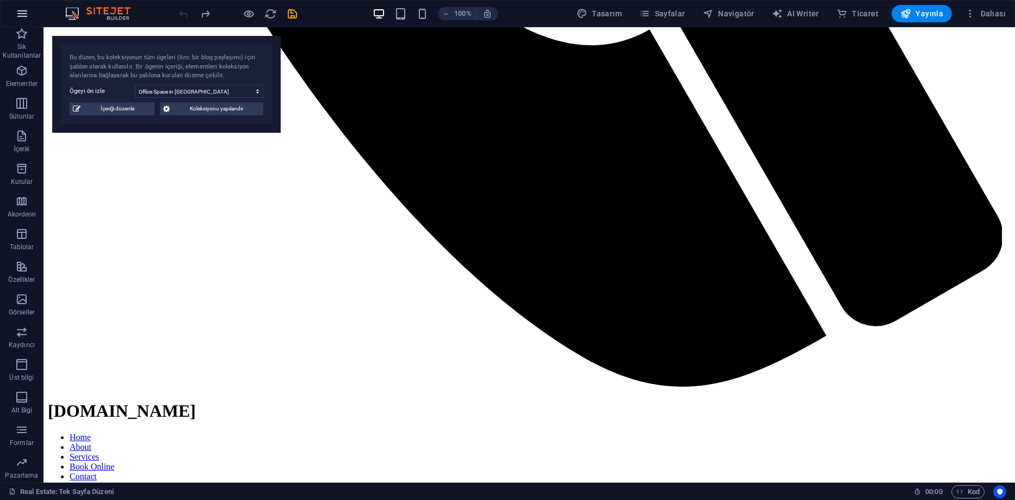
click at [19, 15] on icon "button" at bounding box center [22, 13] width 13 height 13
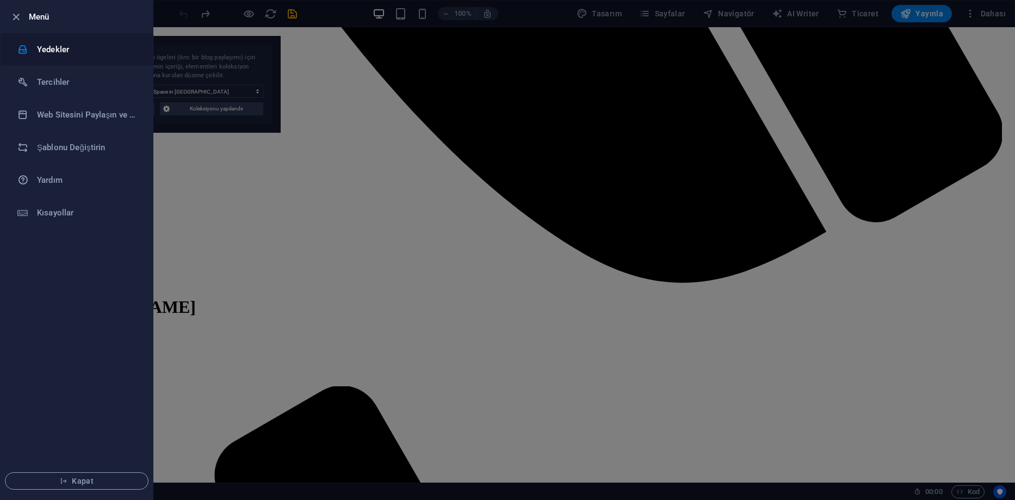
click at [43, 53] on h6 "Yedekler" at bounding box center [87, 49] width 101 height 13
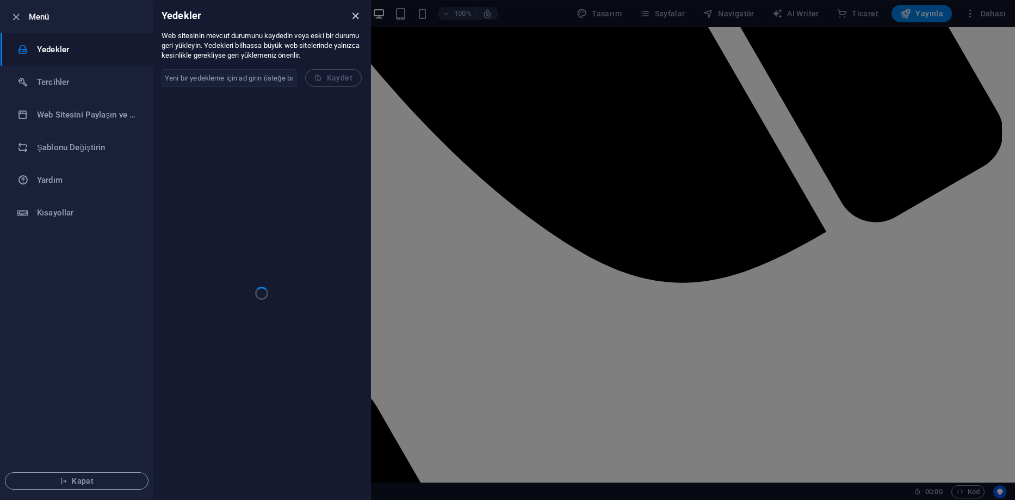
click at [351, 15] on icon "close" at bounding box center [355, 16] width 13 height 13
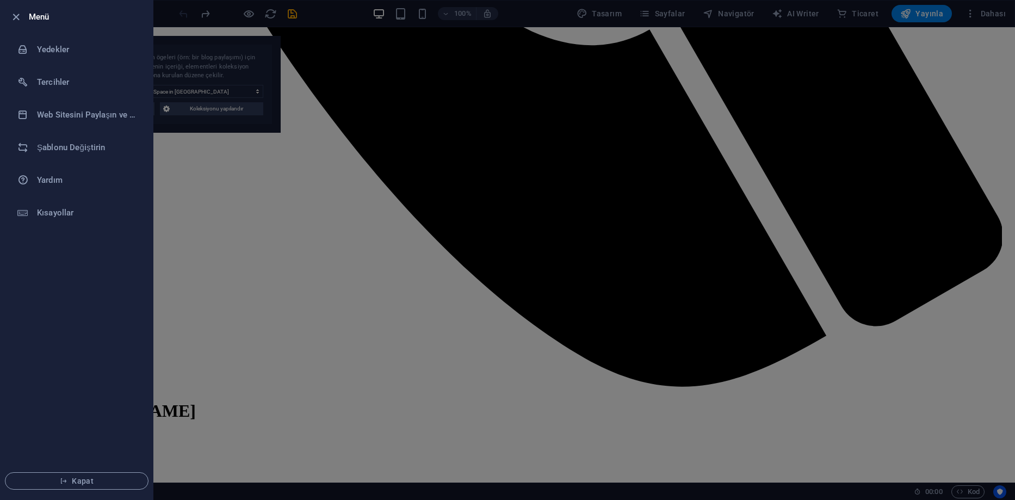
click at [455, 76] on div at bounding box center [507, 250] width 1015 height 500
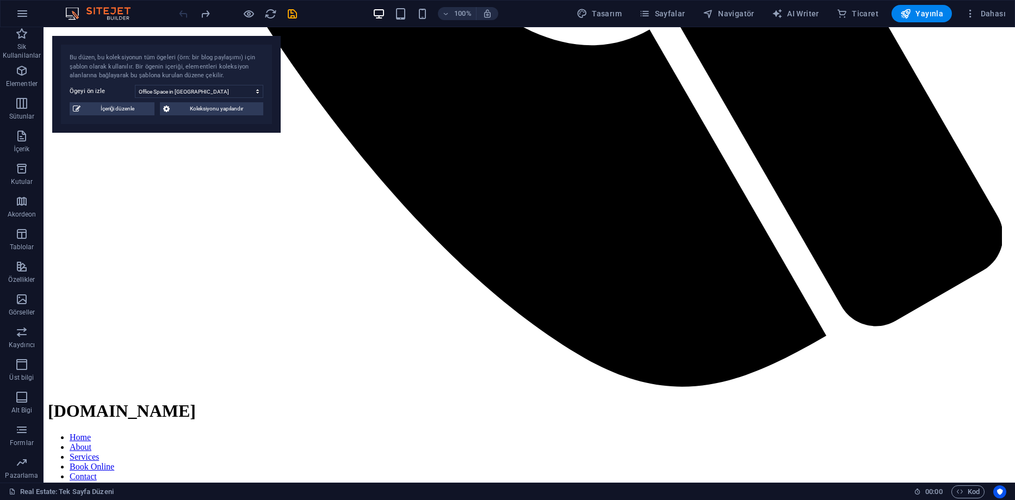
click at [397, 8] on span "button" at bounding box center [400, 14] width 13 height 13
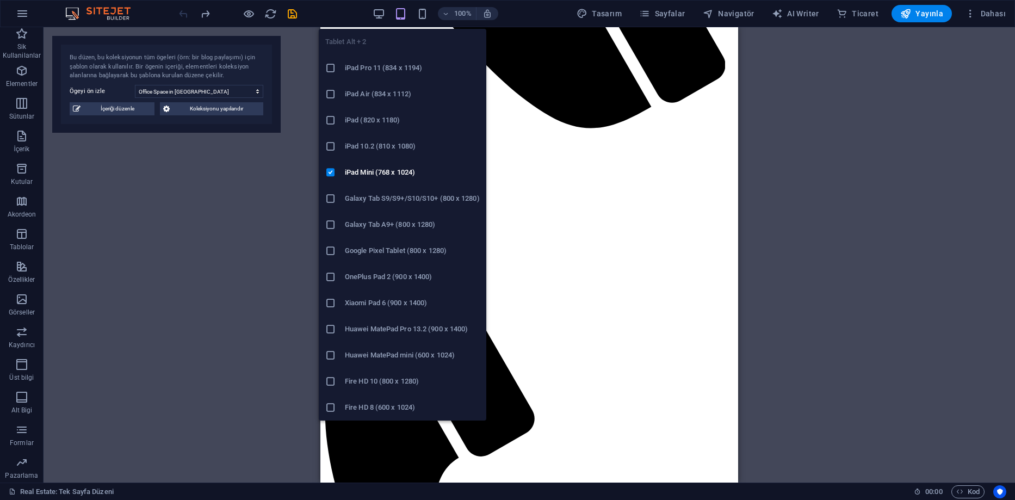
scroll to position [2436, 0]
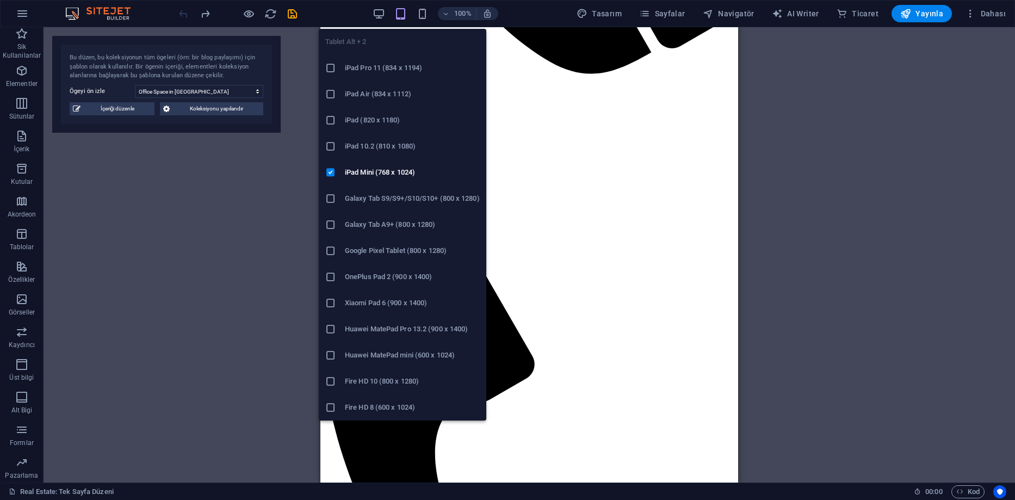
click at [376, 150] on h6 "iPad 10.2 (810 x 1080)" at bounding box center [412, 146] width 135 height 13
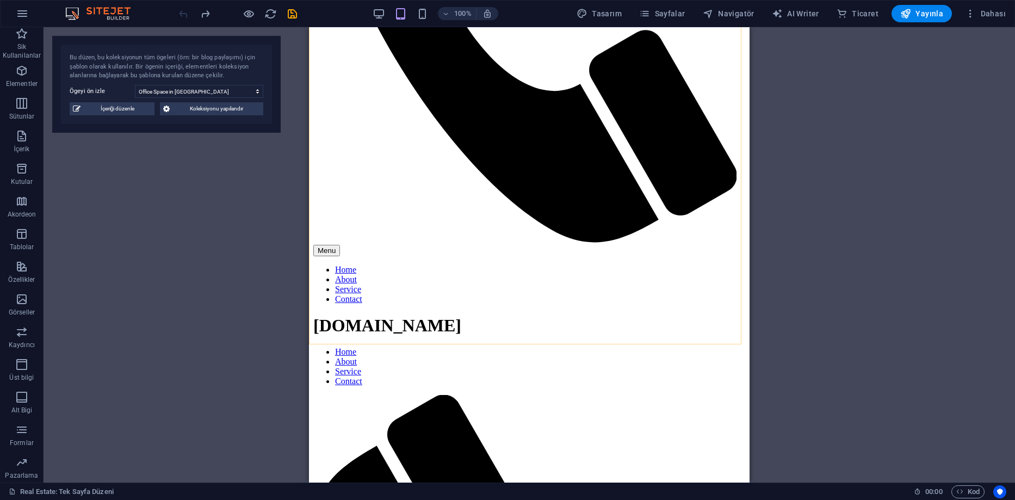
scroll to position [2416, 0]
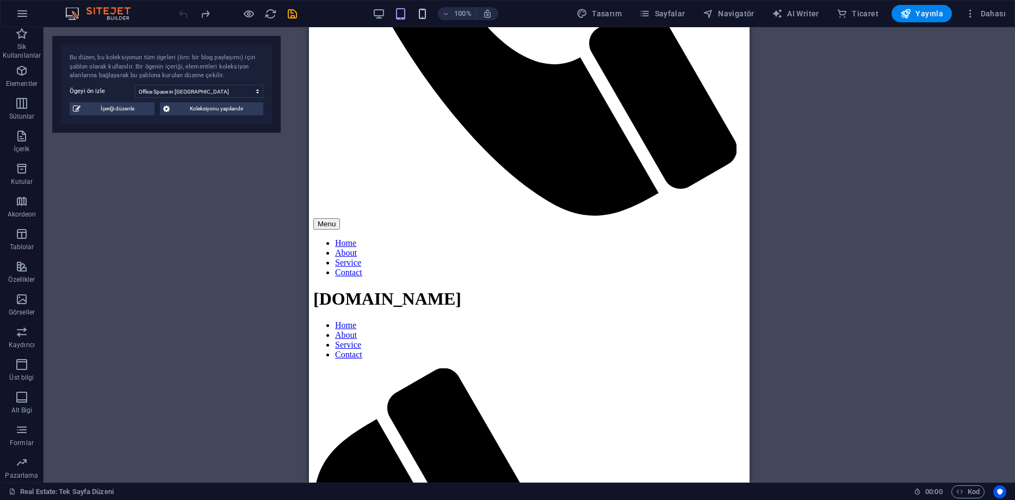
click at [429, 14] on icon "button" at bounding box center [422, 14] width 13 height 13
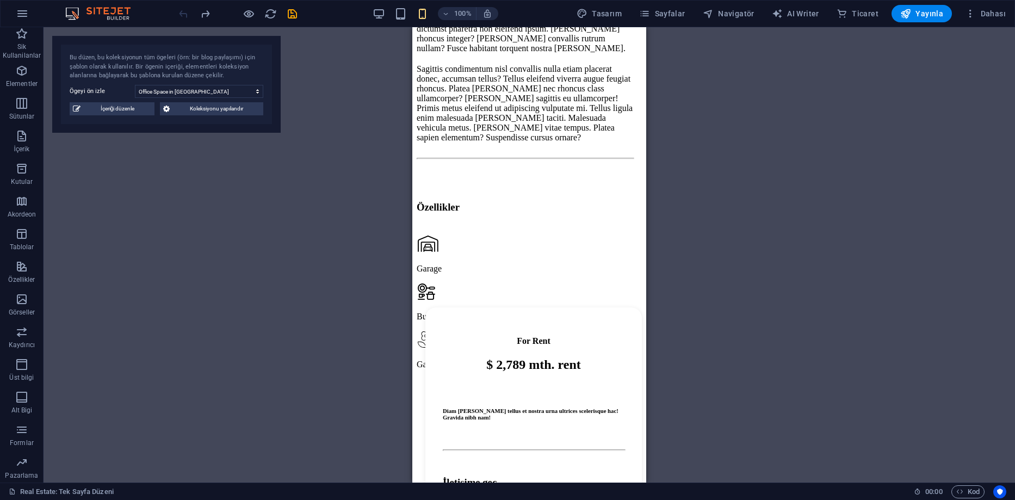
scroll to position [3789, 0]
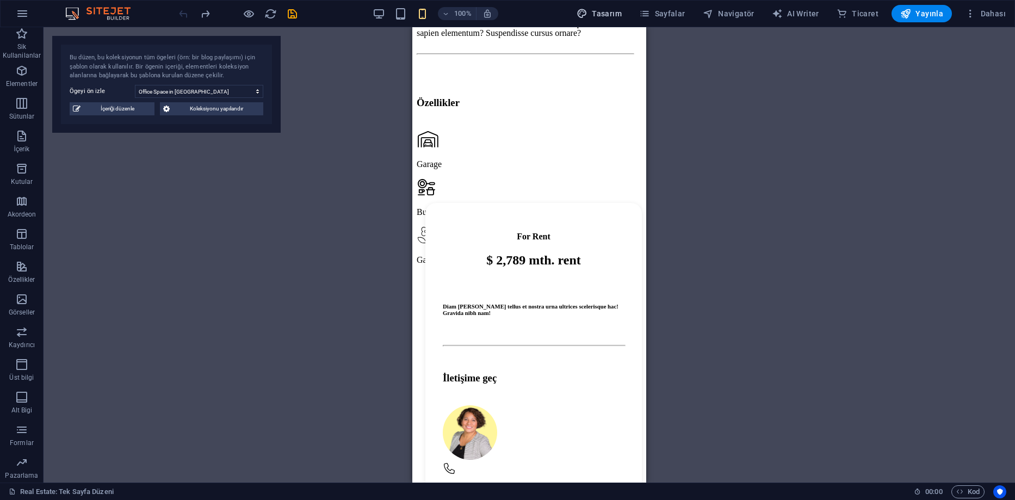
click at [626, 9] on button "Tasarım" at bounding box center [599, 13] width 54 height 17
select select "rem"
select select "200"
select select "px"
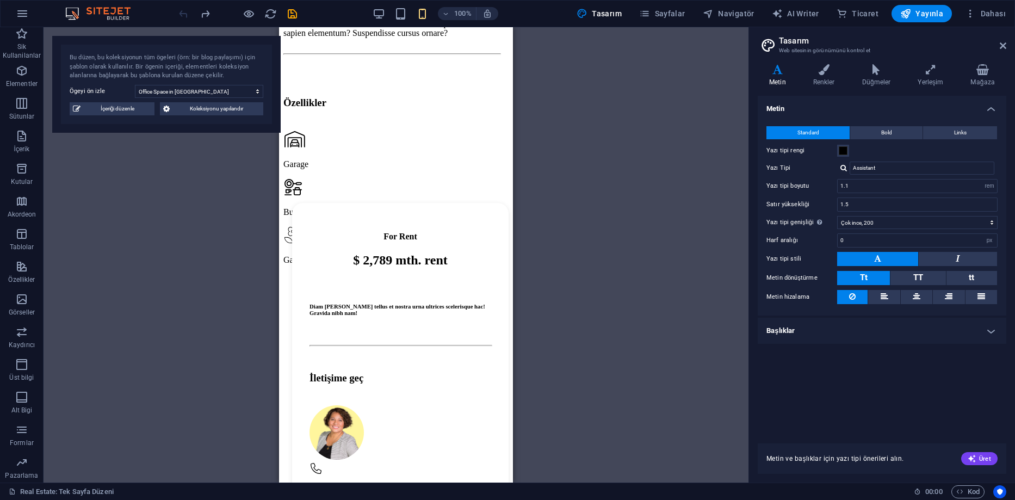
scroll to position [67, 0]
click at [27, 426] on icon "button" at bounding box center [21, 427] width 13 height 13
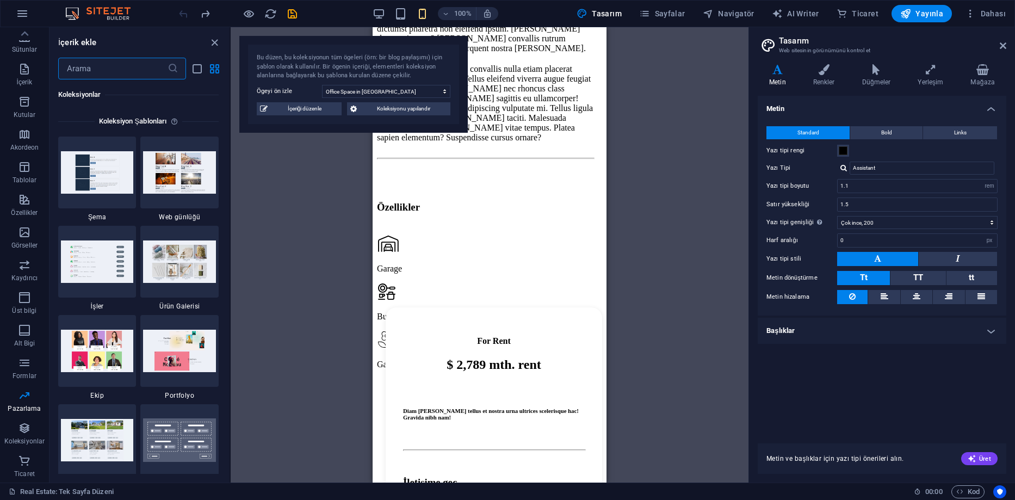
scroll to position [9738, 0]
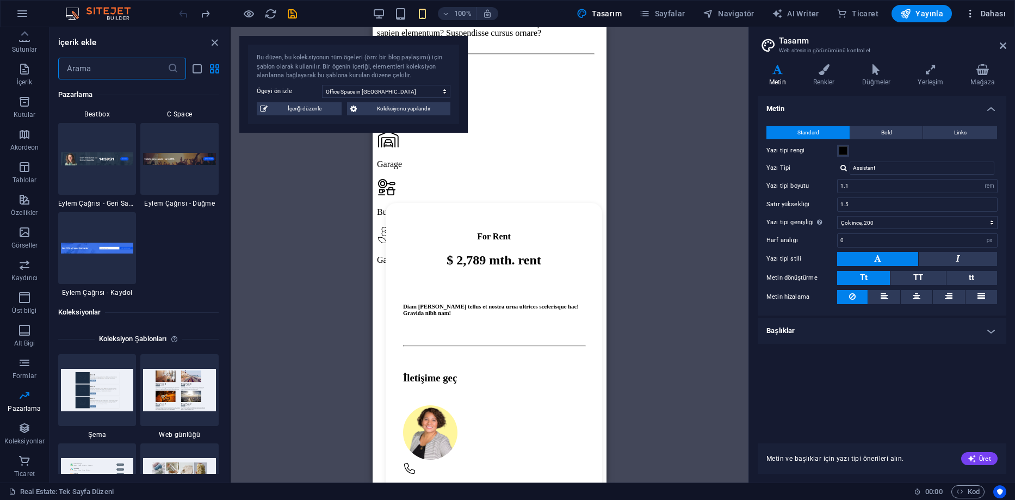
click at [971, 8] on icon "button" at bounding box center [970, 13] width 11 height 11
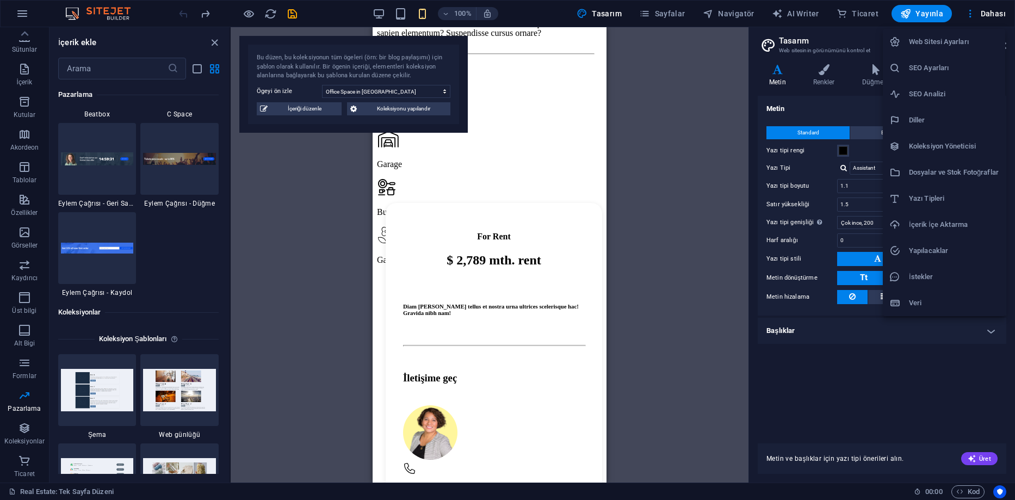
scroll to position [3685, 0]
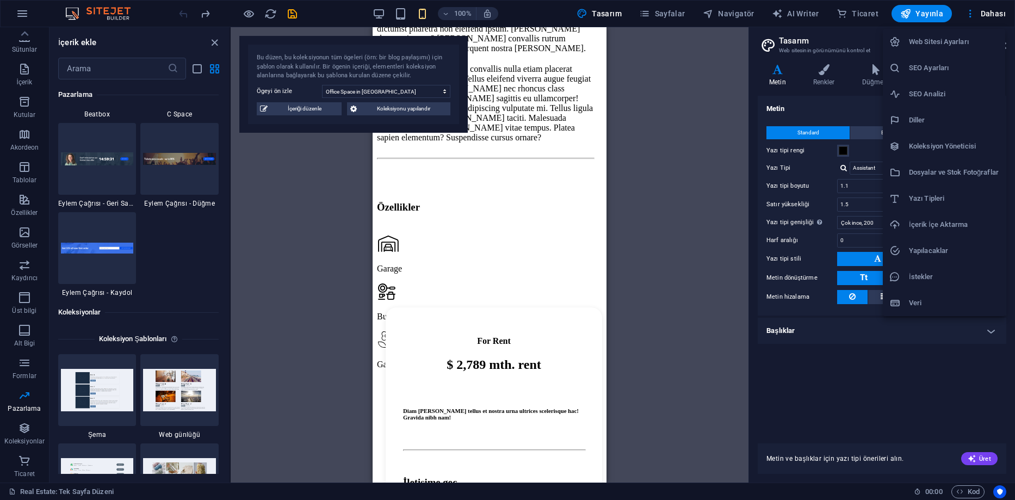
click at [943, 148] on h6 "Koleksiyon Yöneticisi" at bounding box center [954, 146] width 90 height 13
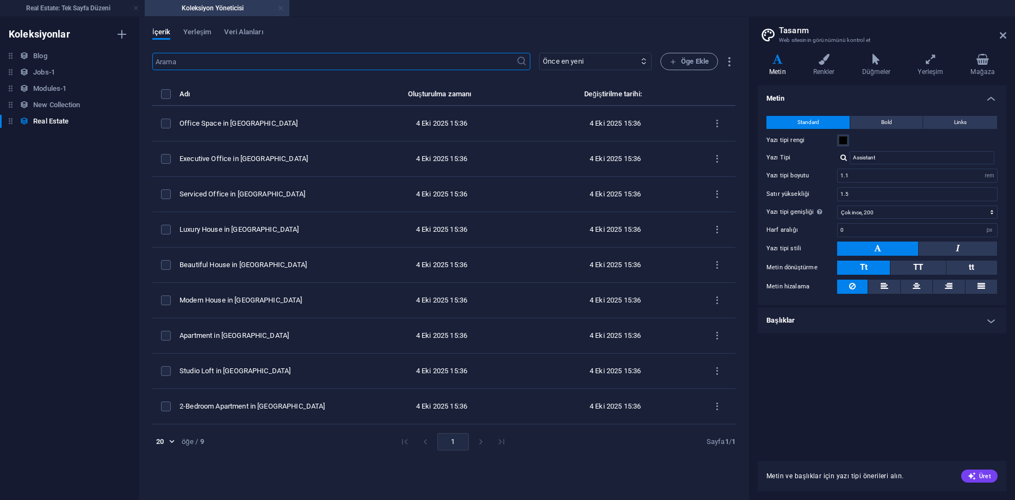
click at [281, 7] on link at bounding box center [280, 8] width 7 height 10
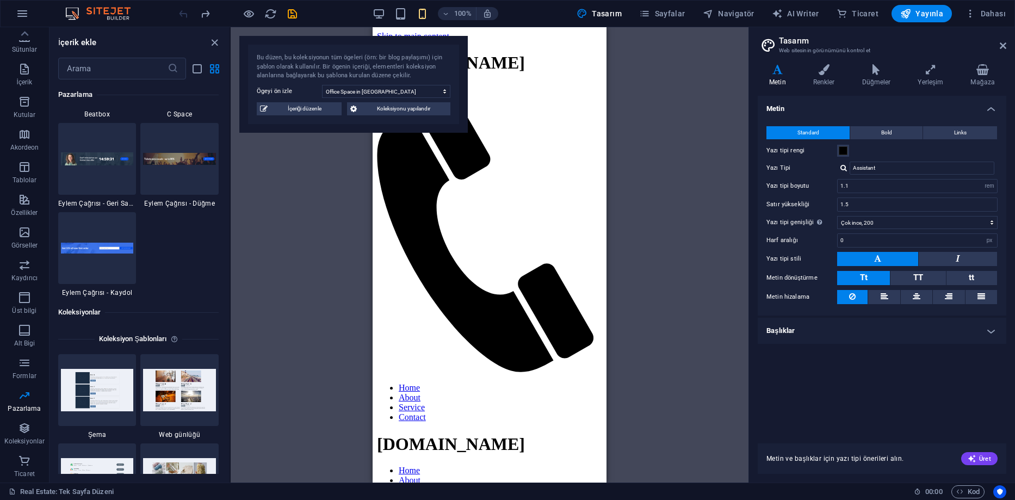
scroll to position [3685, 0]
